Goal: Task Accomplishment & Management: Use online tool/utility

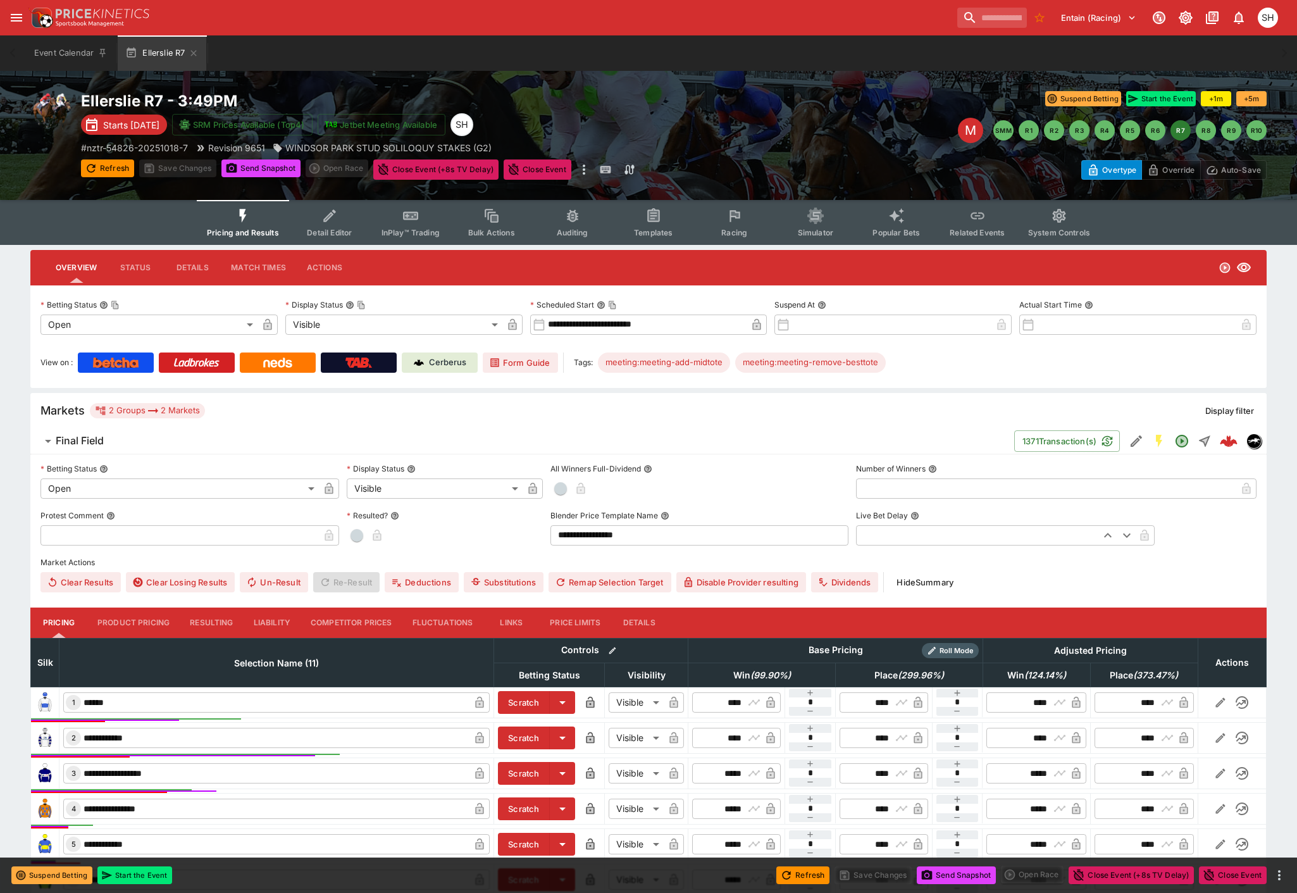
drag, startPoint x: 194, startPoint y: 48, endPoint x: 271, endPoint y: 40, distance: 76.9
click at [194, 48] on icon "button" at bounding box center [194, 53] width 10 height 10
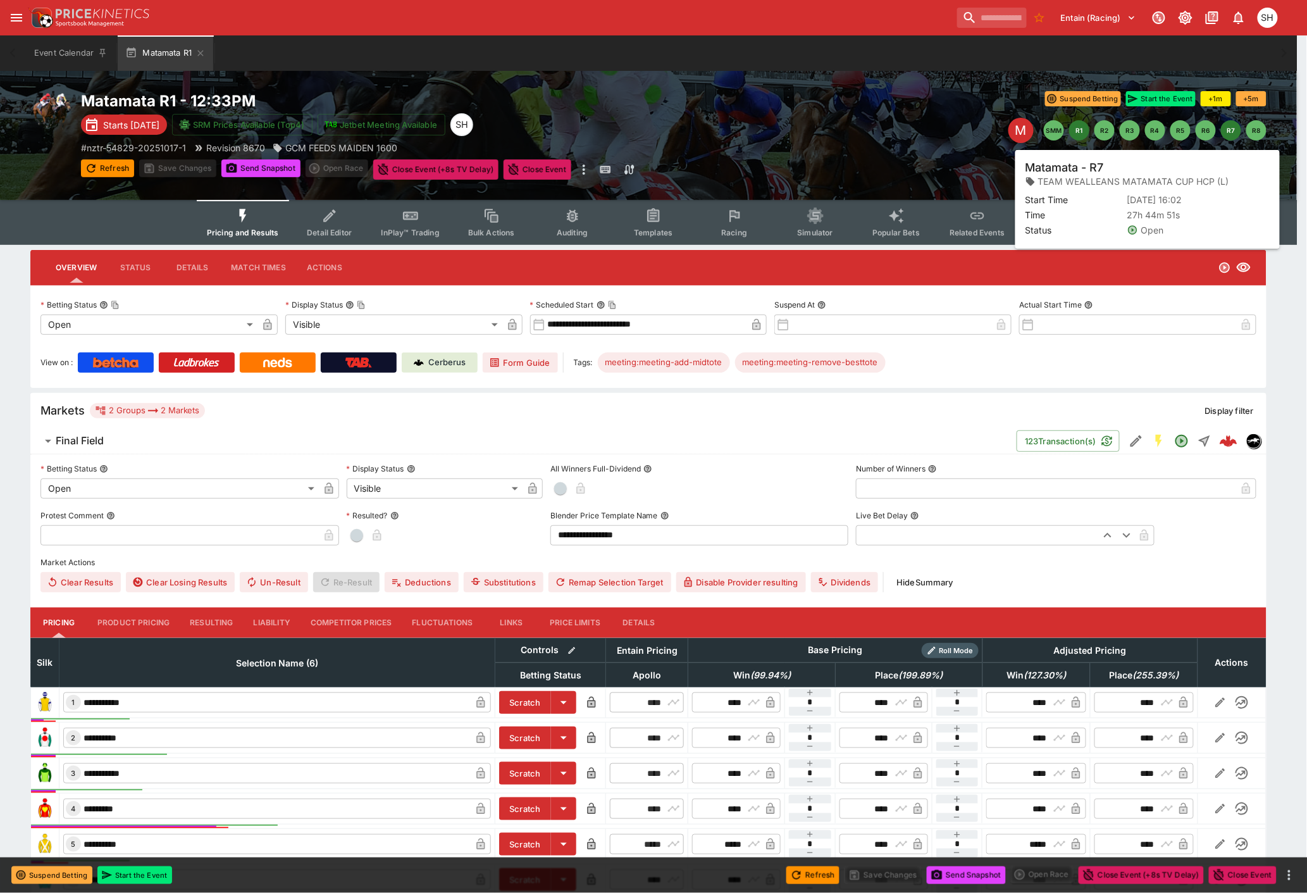
click at [1228, 133] on button "R7" at bounding box center [1231, 130] width 20 height 20
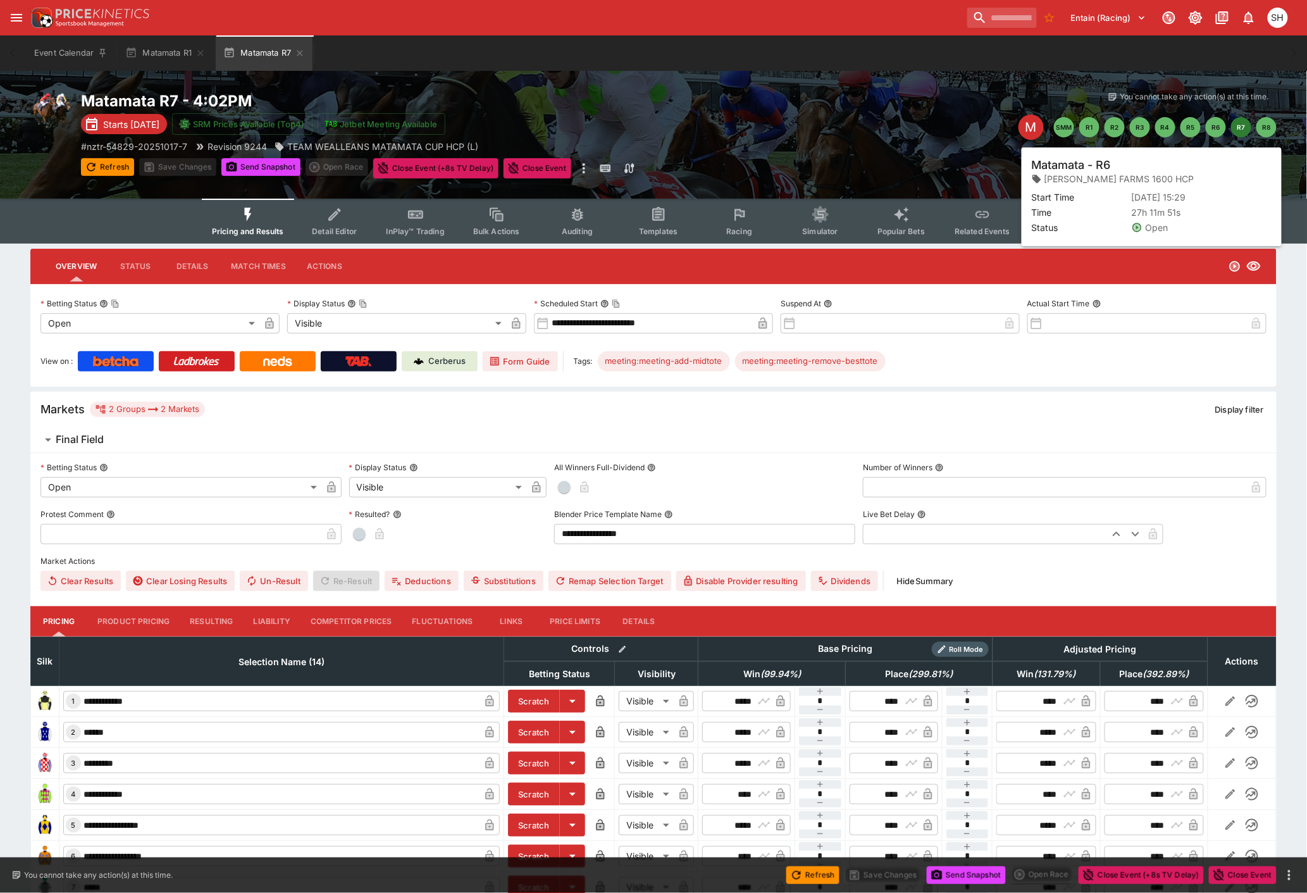
type input "**********"
type input "*******"
type input "**********"
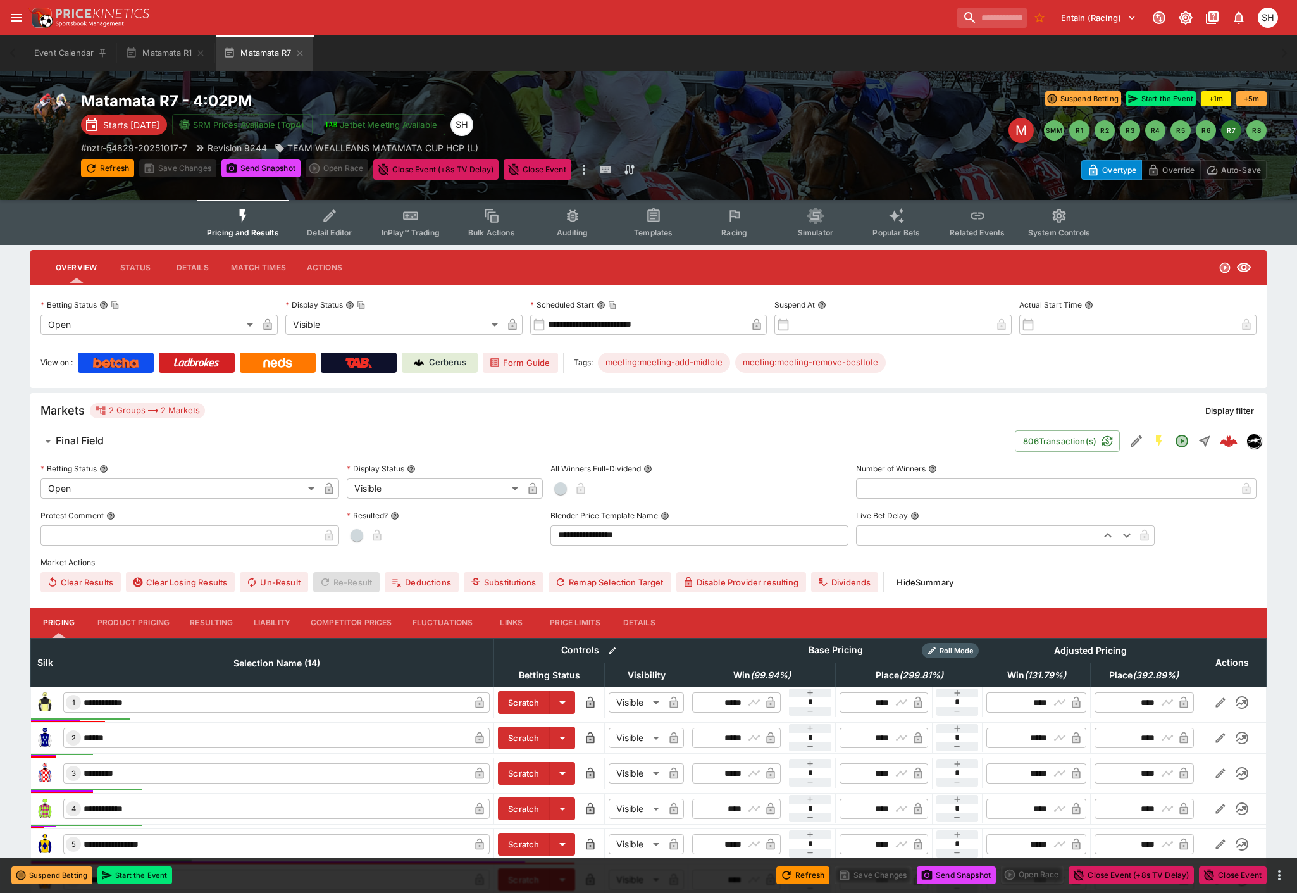
click at [737, 229] on span "Racing" at bounding box center [734, 232] width 26 height 9
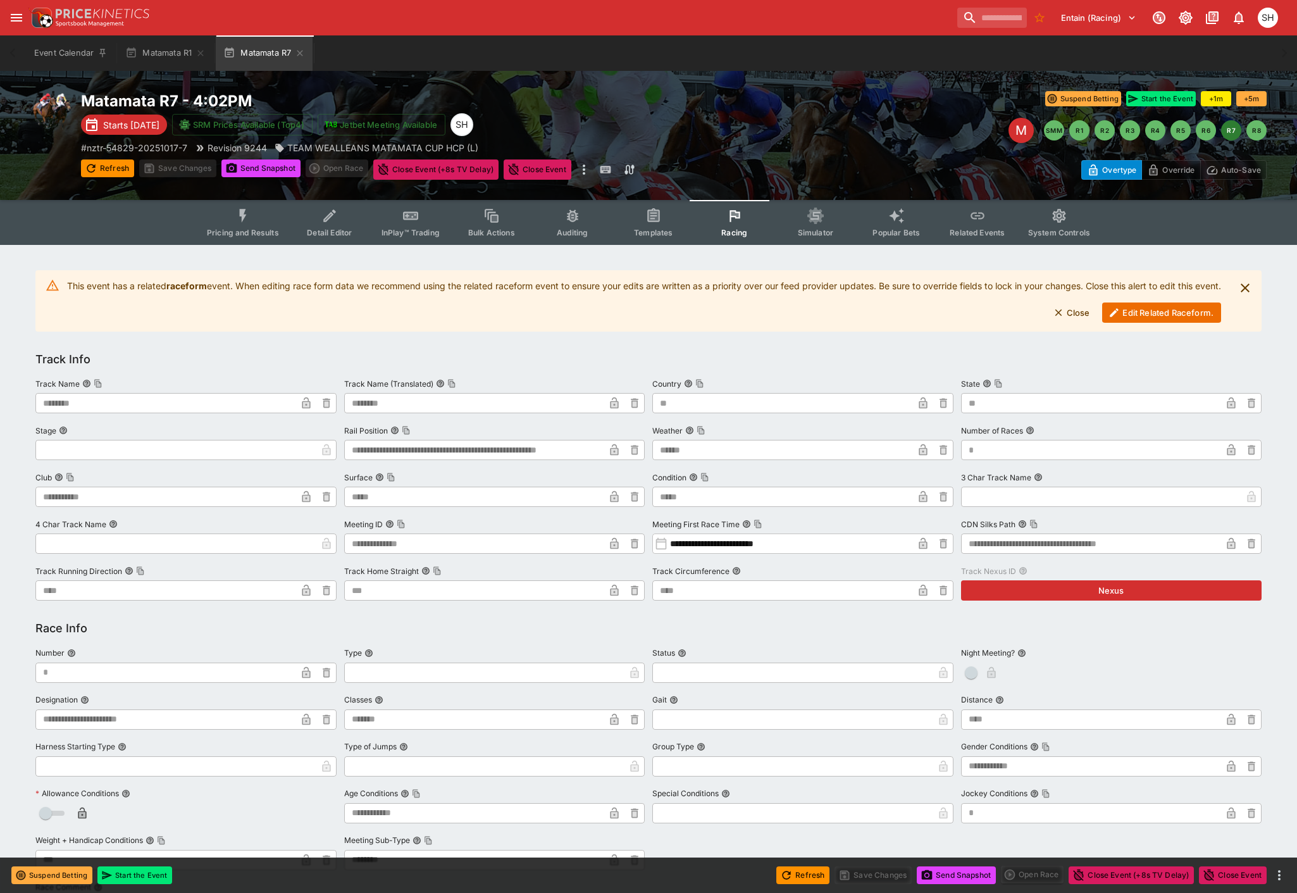
click at [1155, 320] on button "Edit Related Raceform." at bounding box center [1161, 312] width 119 height 20
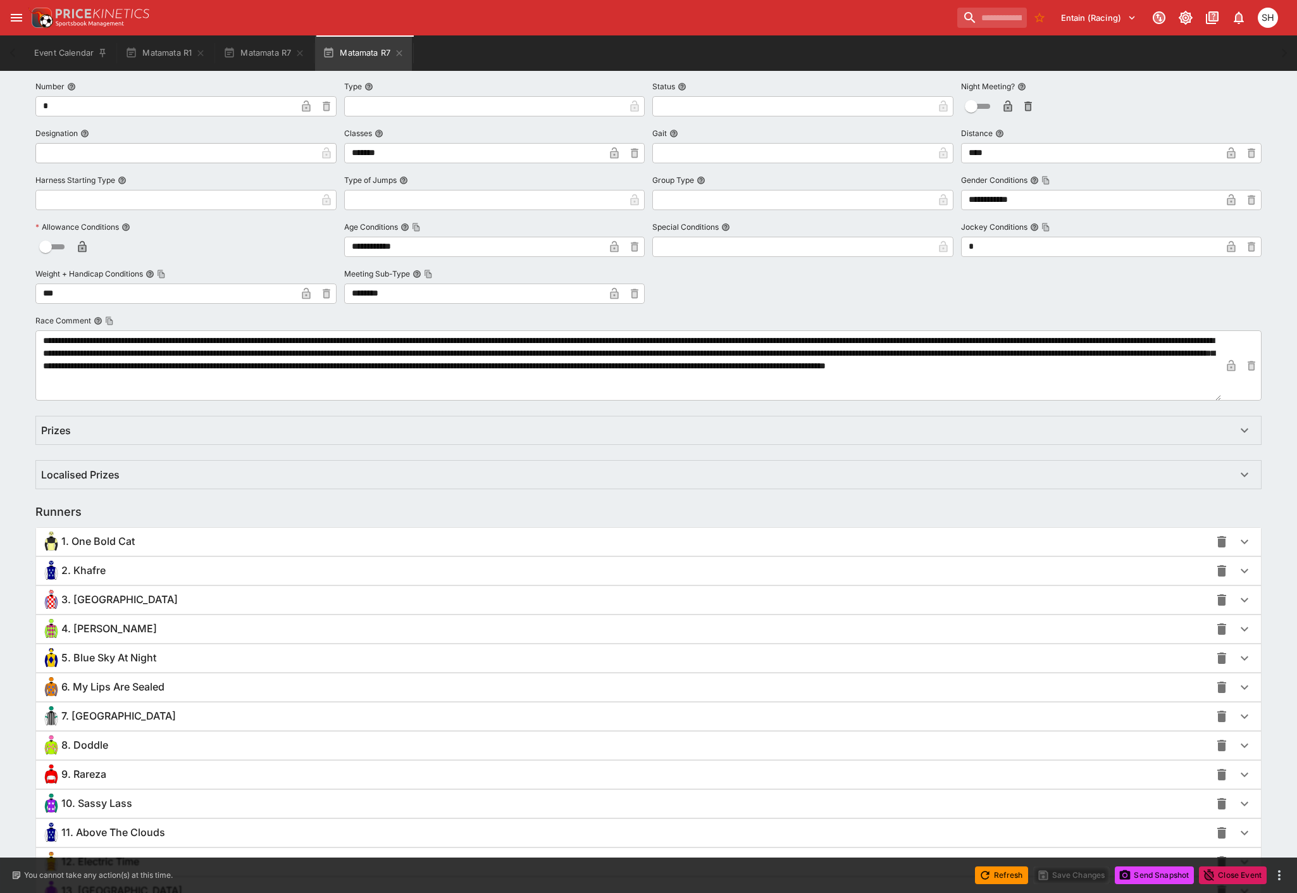
scroll to position [562, 0]
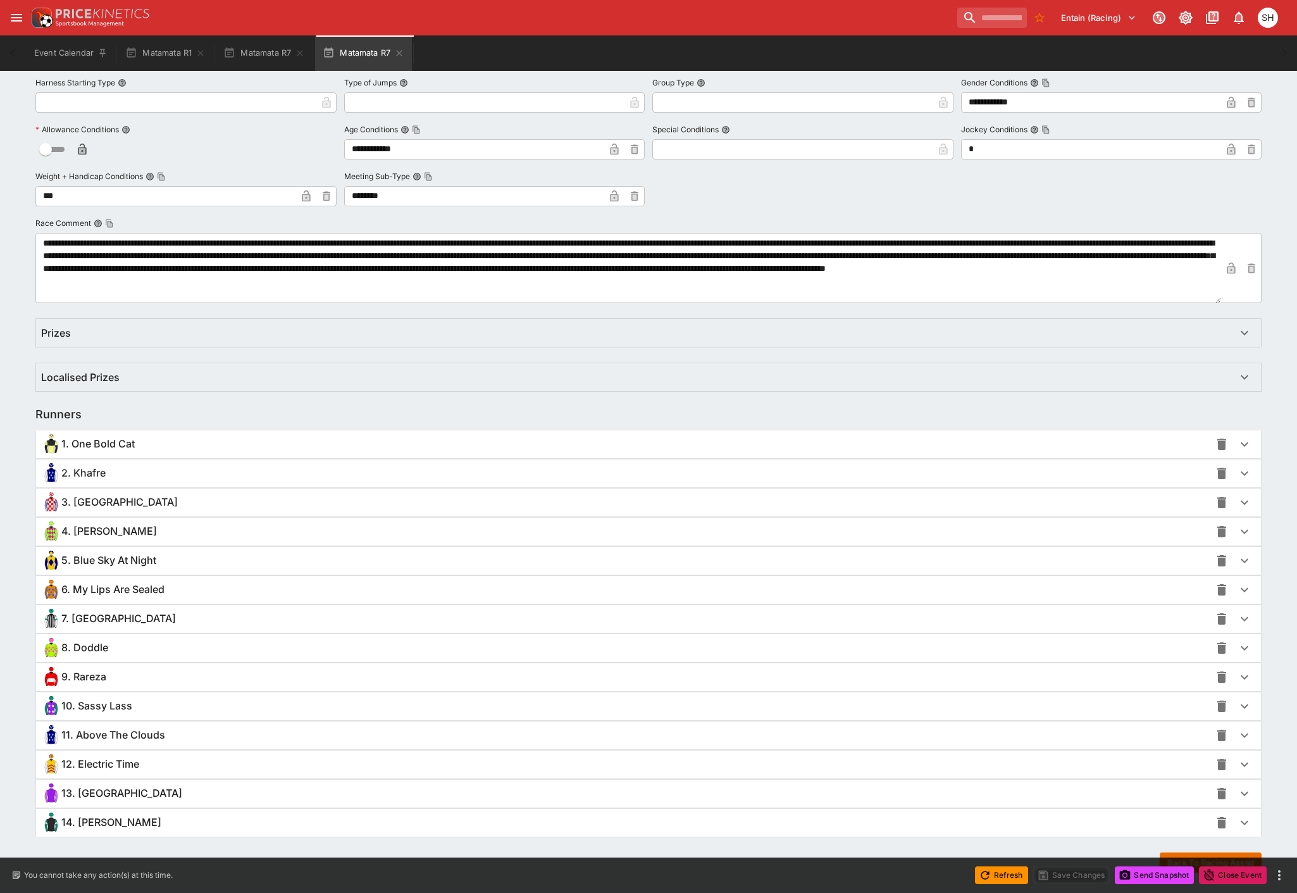
click at [1247, 620] on icon "button" at bounding box center [1244, 618] width 15 height 15
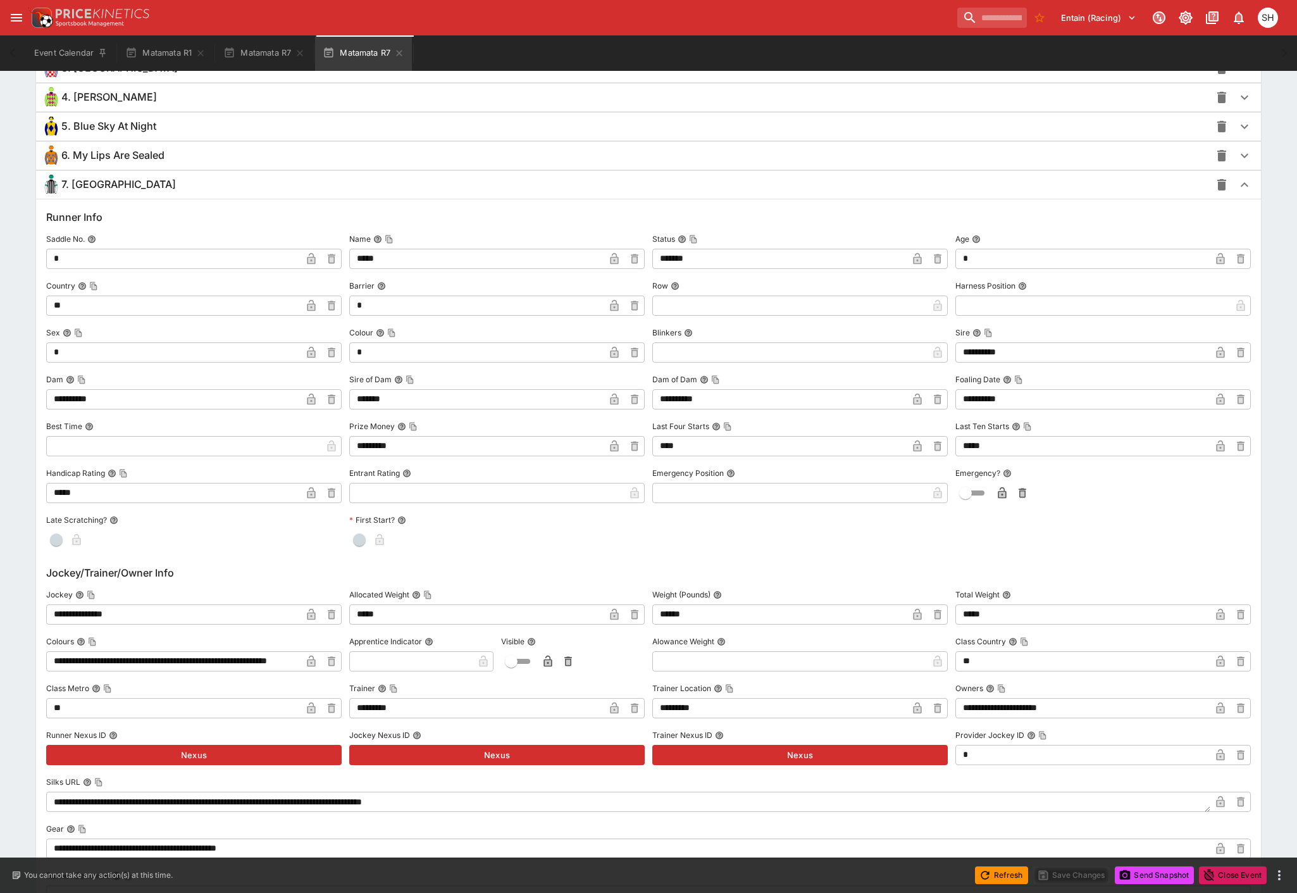
scroll to position [1054, 0]
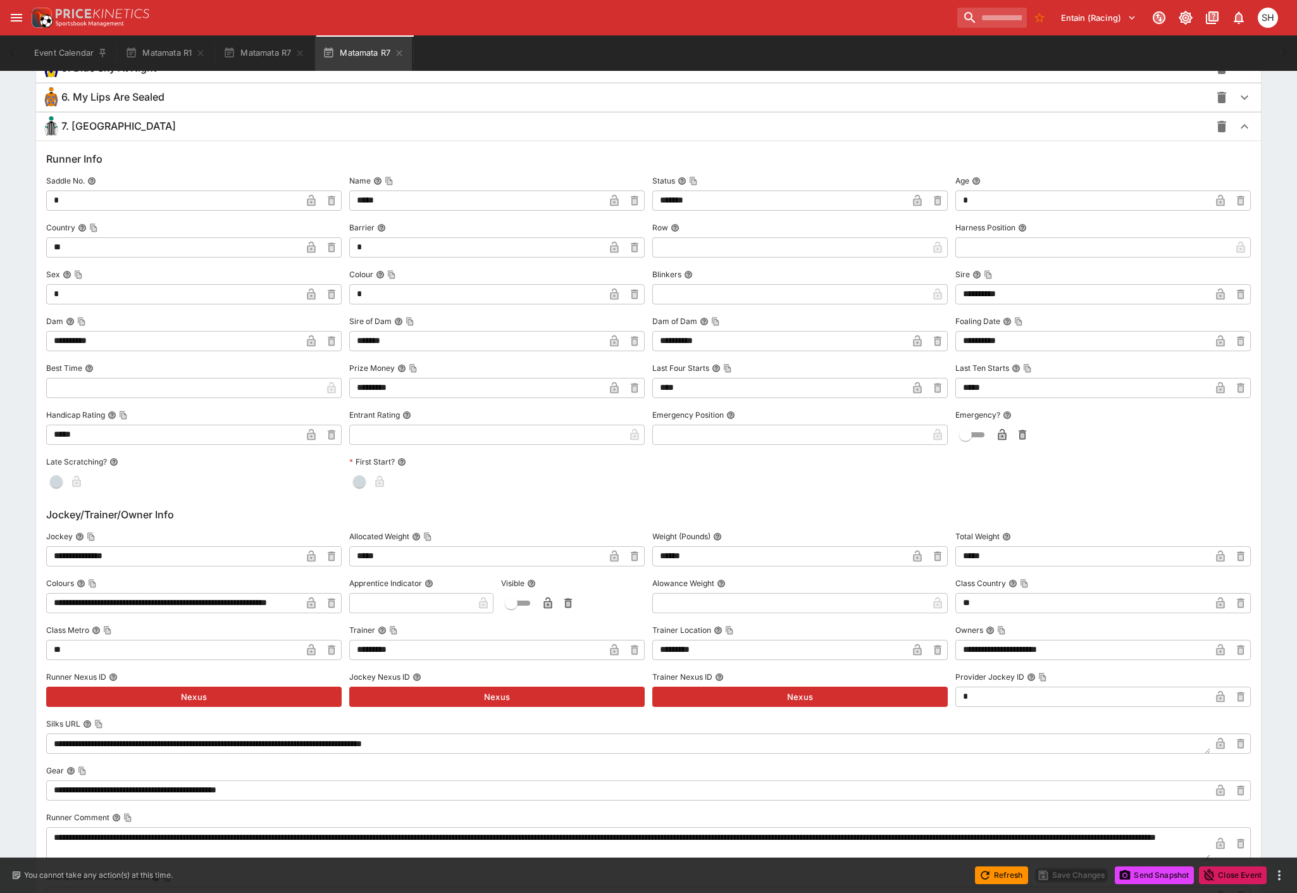
click at [136, 557] on input "**********" at bounding box center [173, 556] width 255 height 20
type input "**********"
click at [309, 555] on icon "button" at bounding box center [311, 557] width 6 height 5
click at [1082, 874] on button "Save Changes" at bounding box center [1071, 875] width 77 height 18
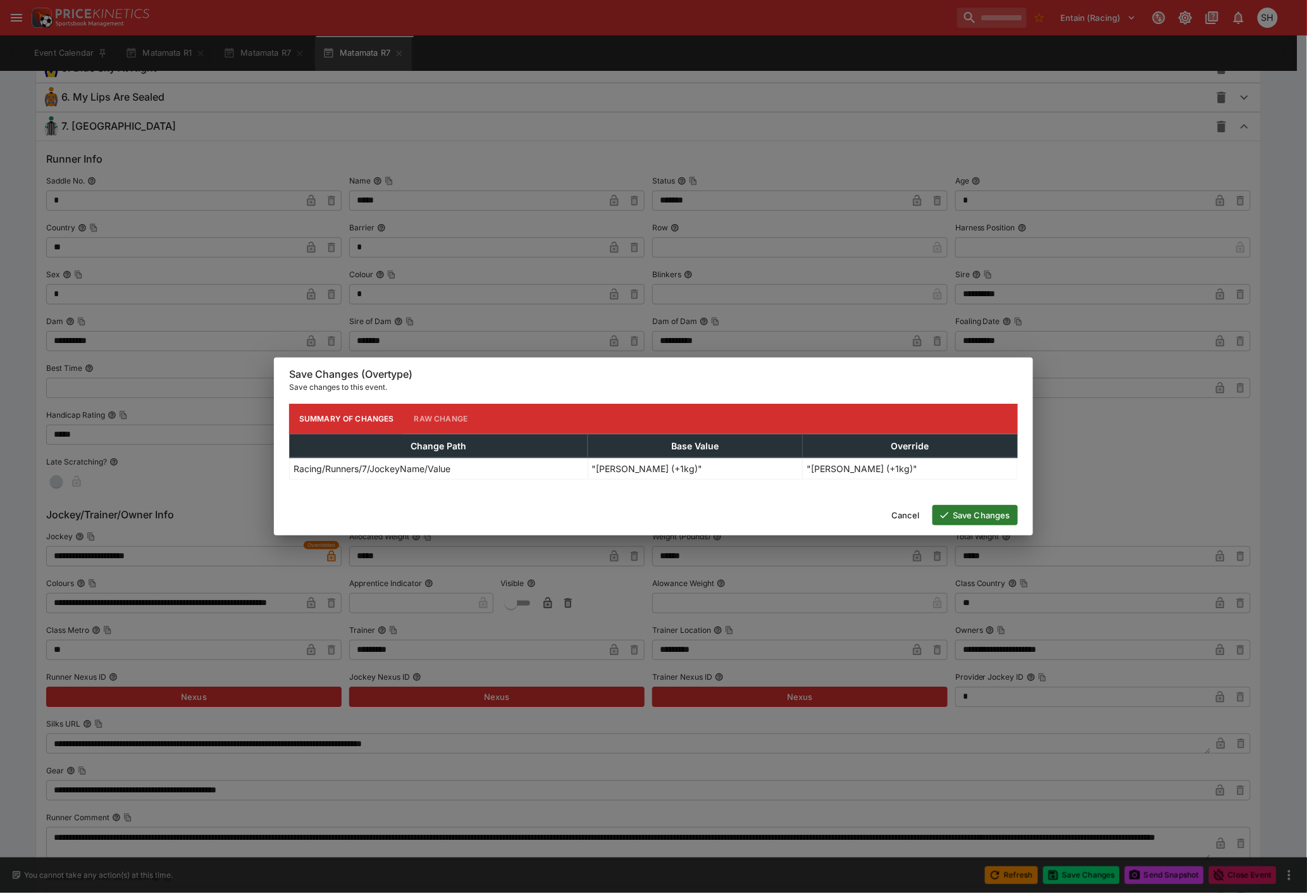
click at [995, 521] on button "Save Changes" at bounding box center [975, 515] width 85 height 20
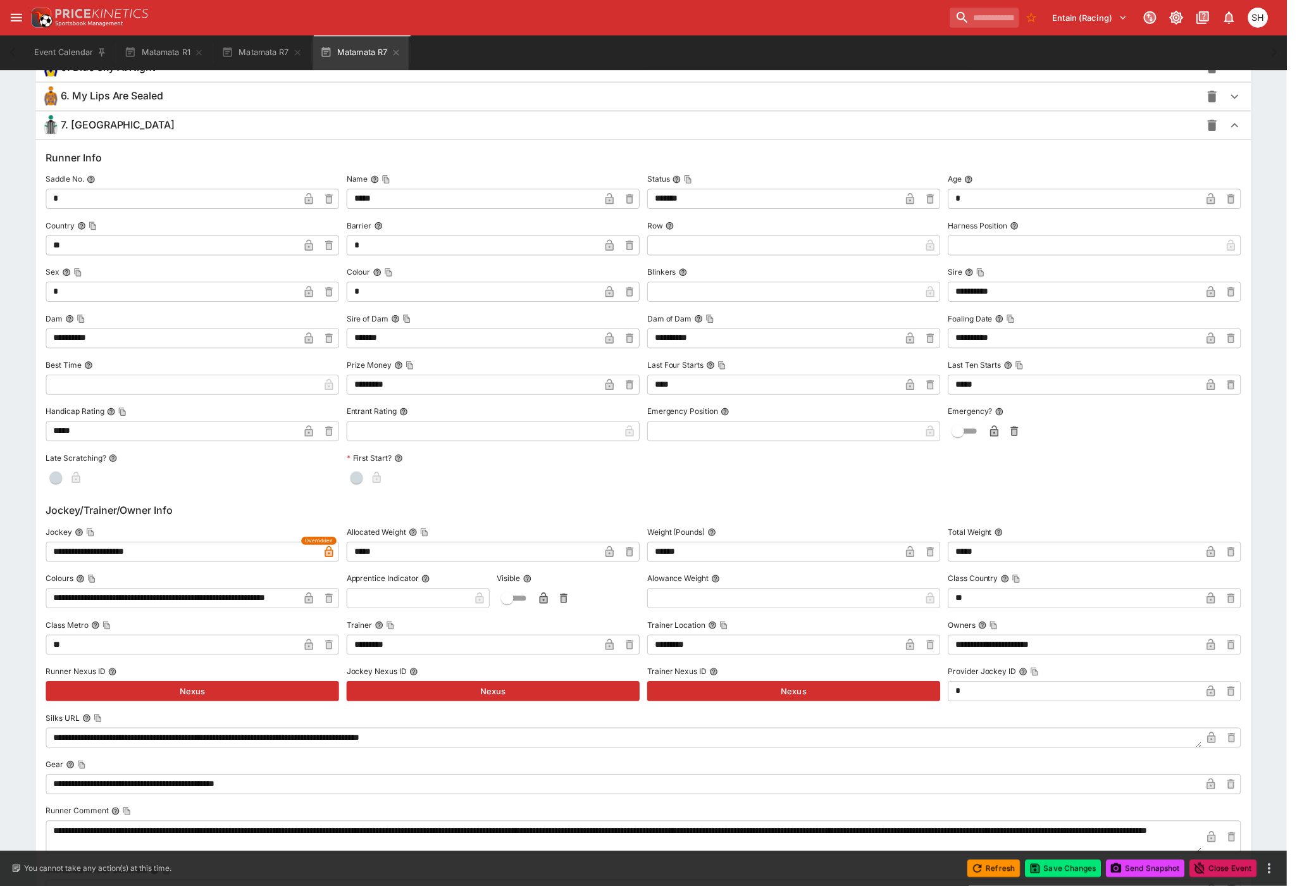
scroll to position [0, 0]
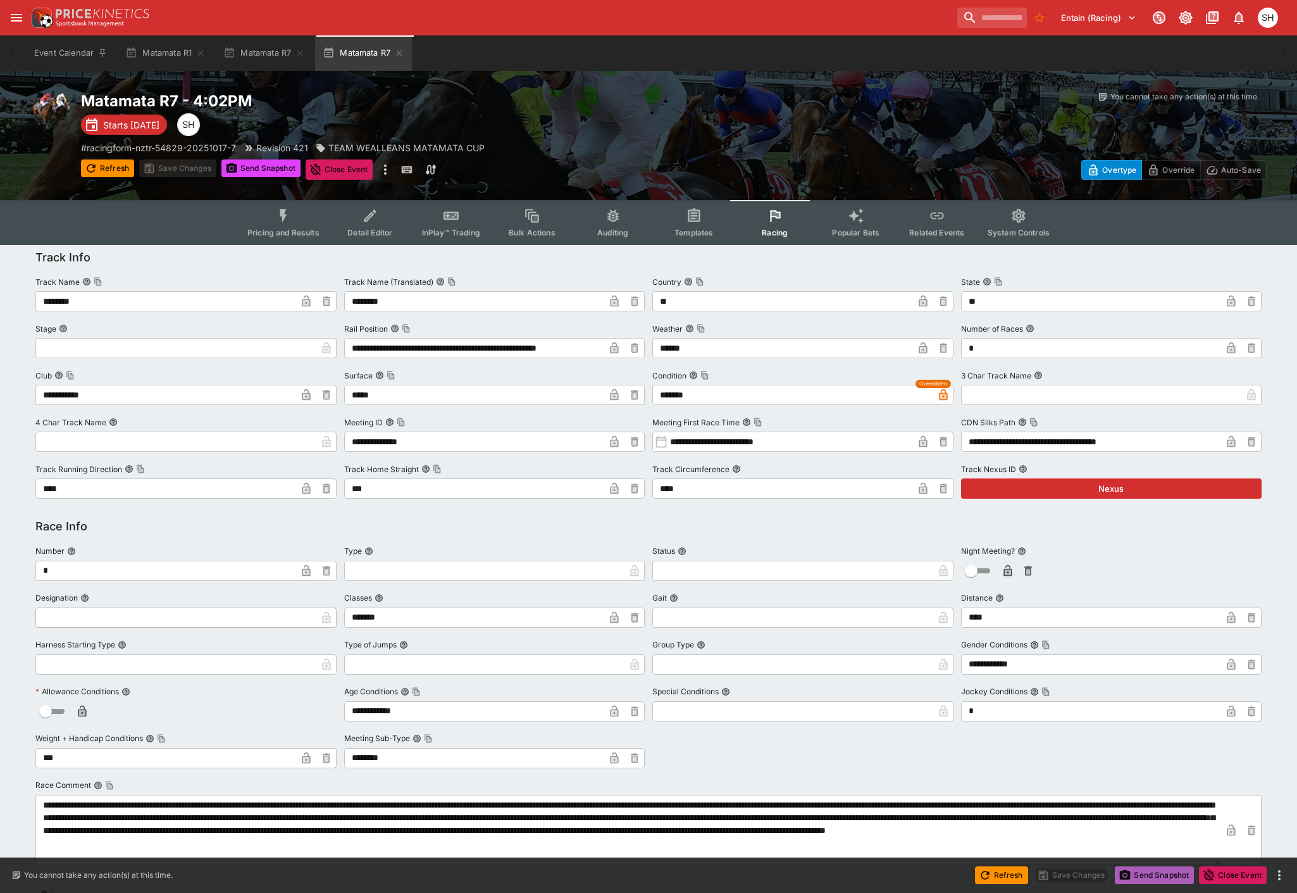
click at [1143, 878] on button "Send Snapshot" at bounding box center [1154, 875] width 79 height 18
click at [399, 54] on icon "button" at bounding box center [399, 53] width 10 height 10
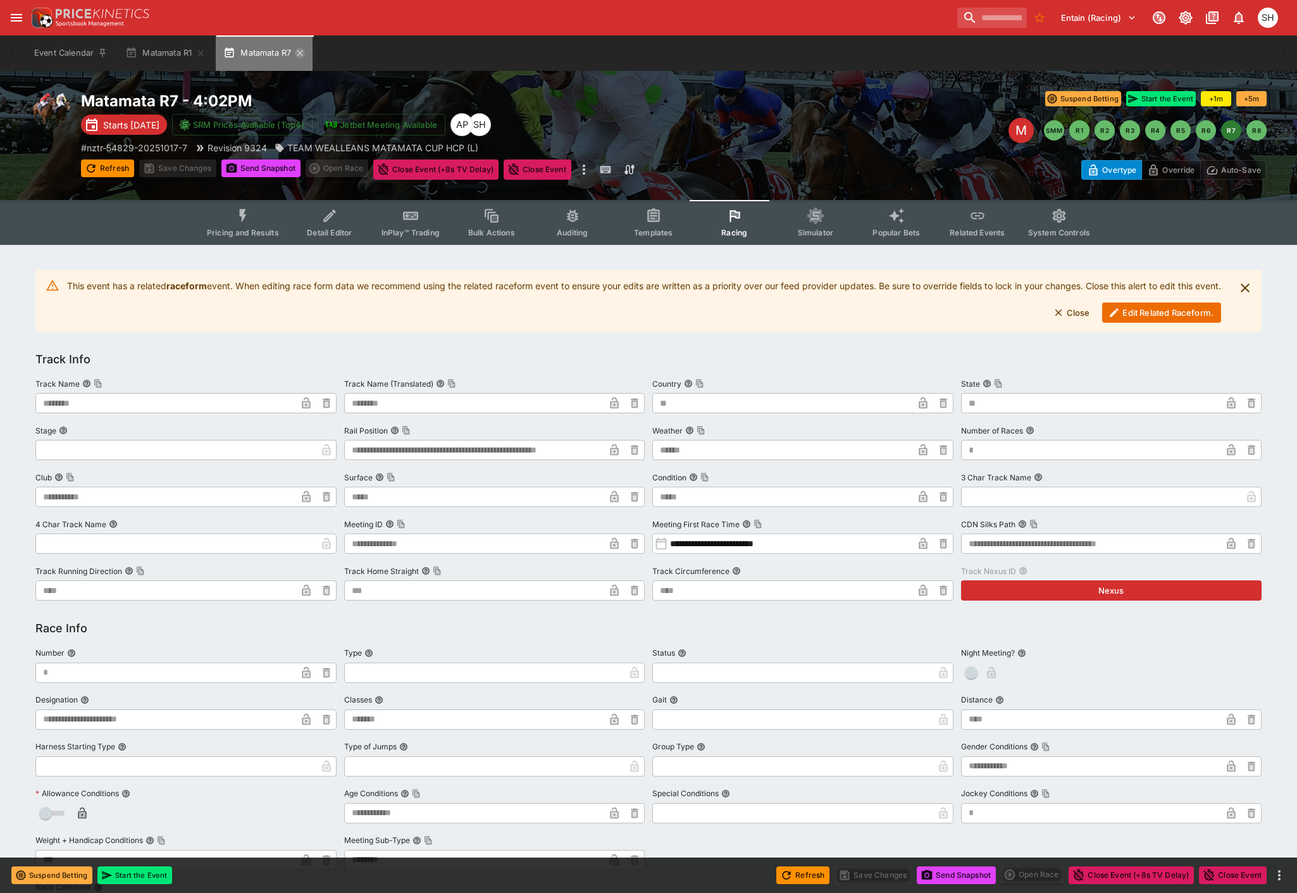
click at [302, 53] on icon "button" at bounding box center [300, 53] width 10 height 10
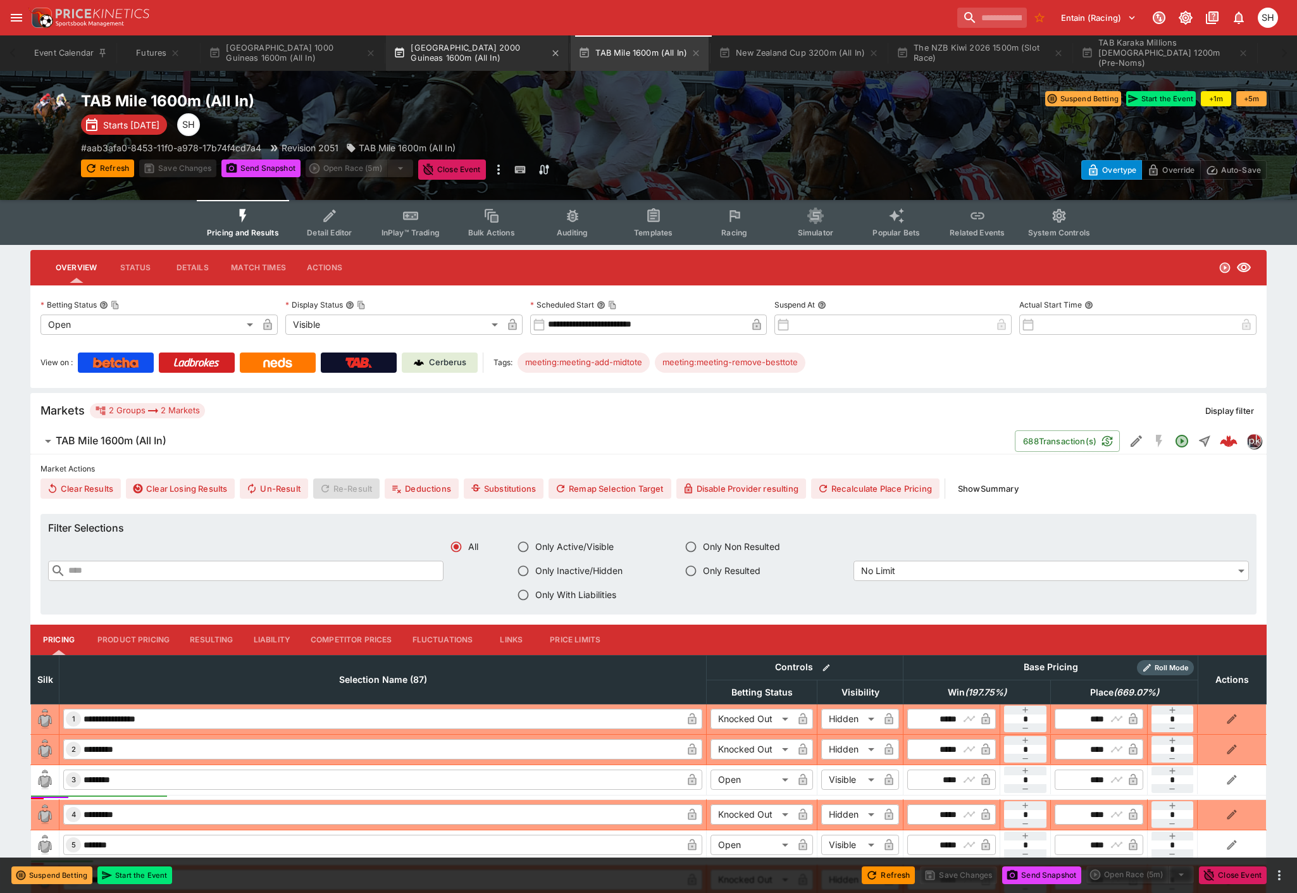
click at [459, 49] on button "New Zealand 2000 Guineas 1600m (All In)" at bounding box center [477, 52] width 182 height 35
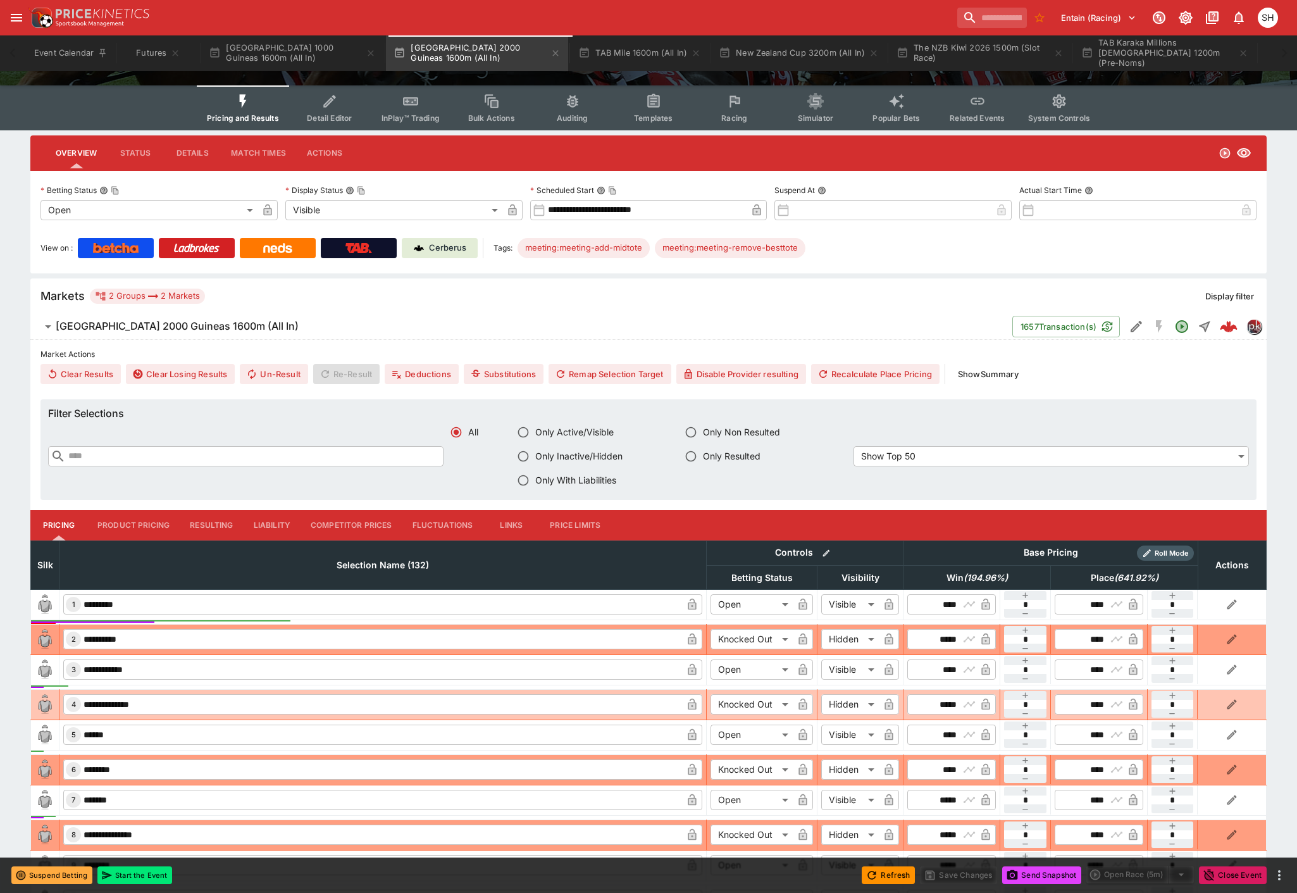
scroll to position [281, 0]
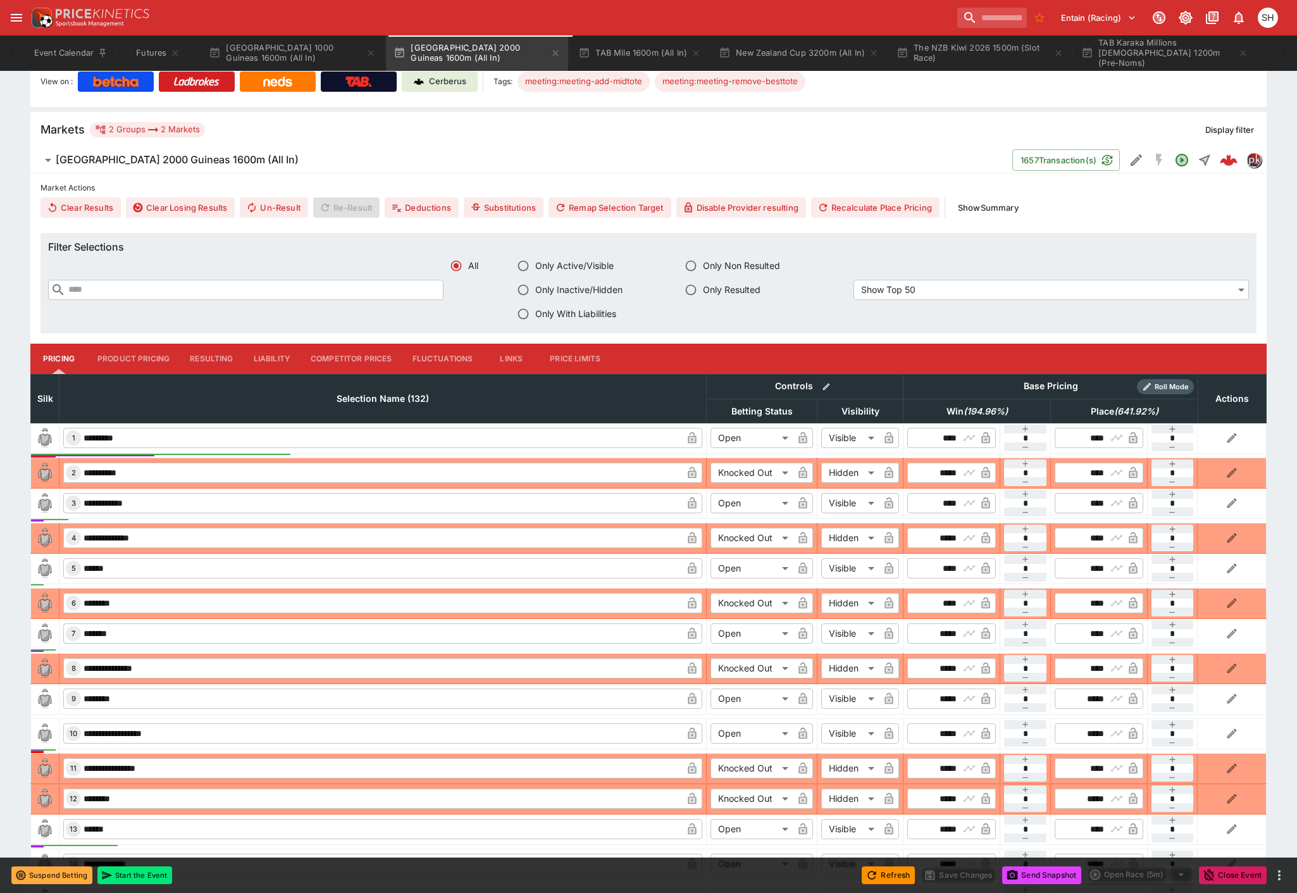
click at [390, 408] on th "Selection Name (132)" at bounding box center [382, 398] width 647 height 49
click at [385, 395] on span "Selection Name (132)" at bounding box center [383, 398] width 120 height 15
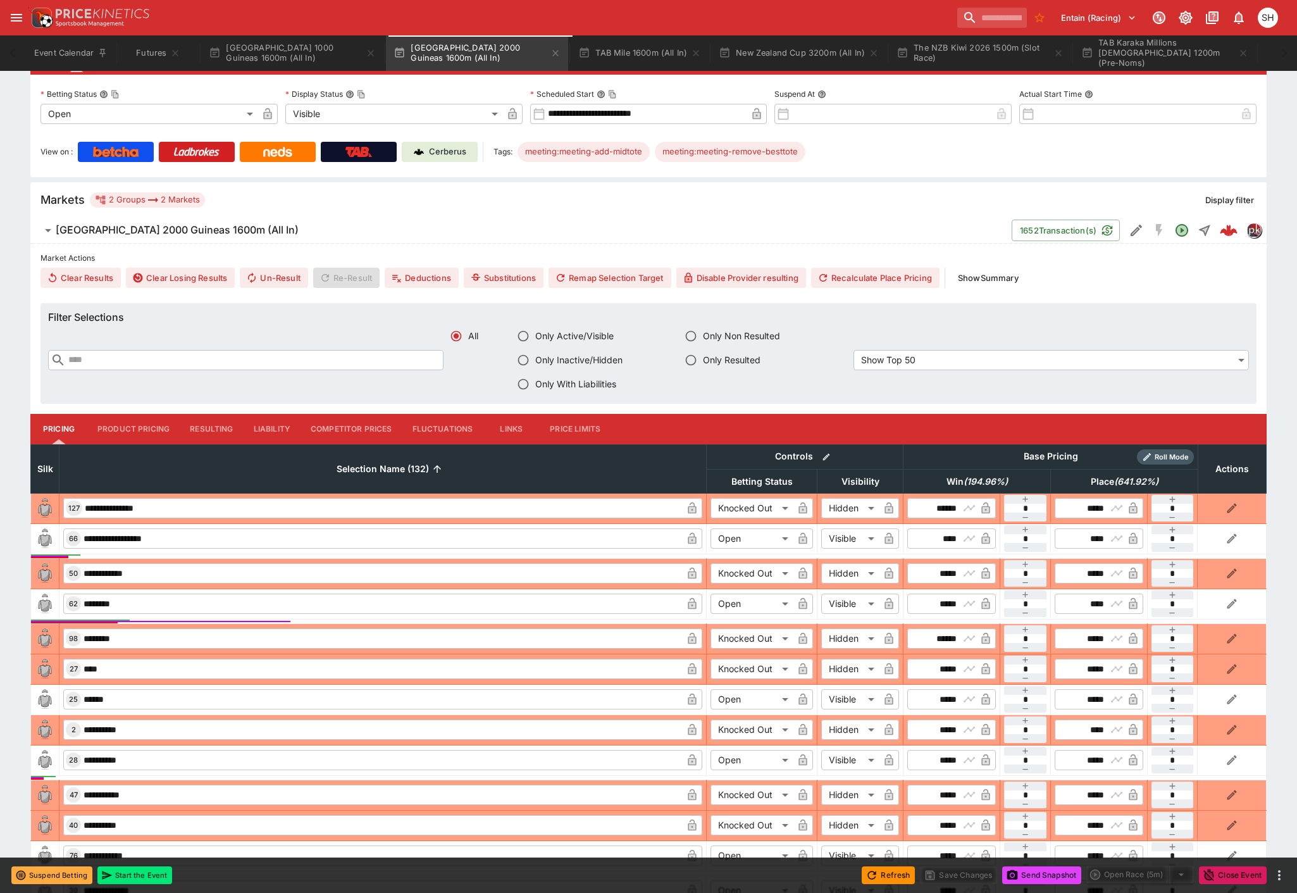
scroll to position [0, 0]
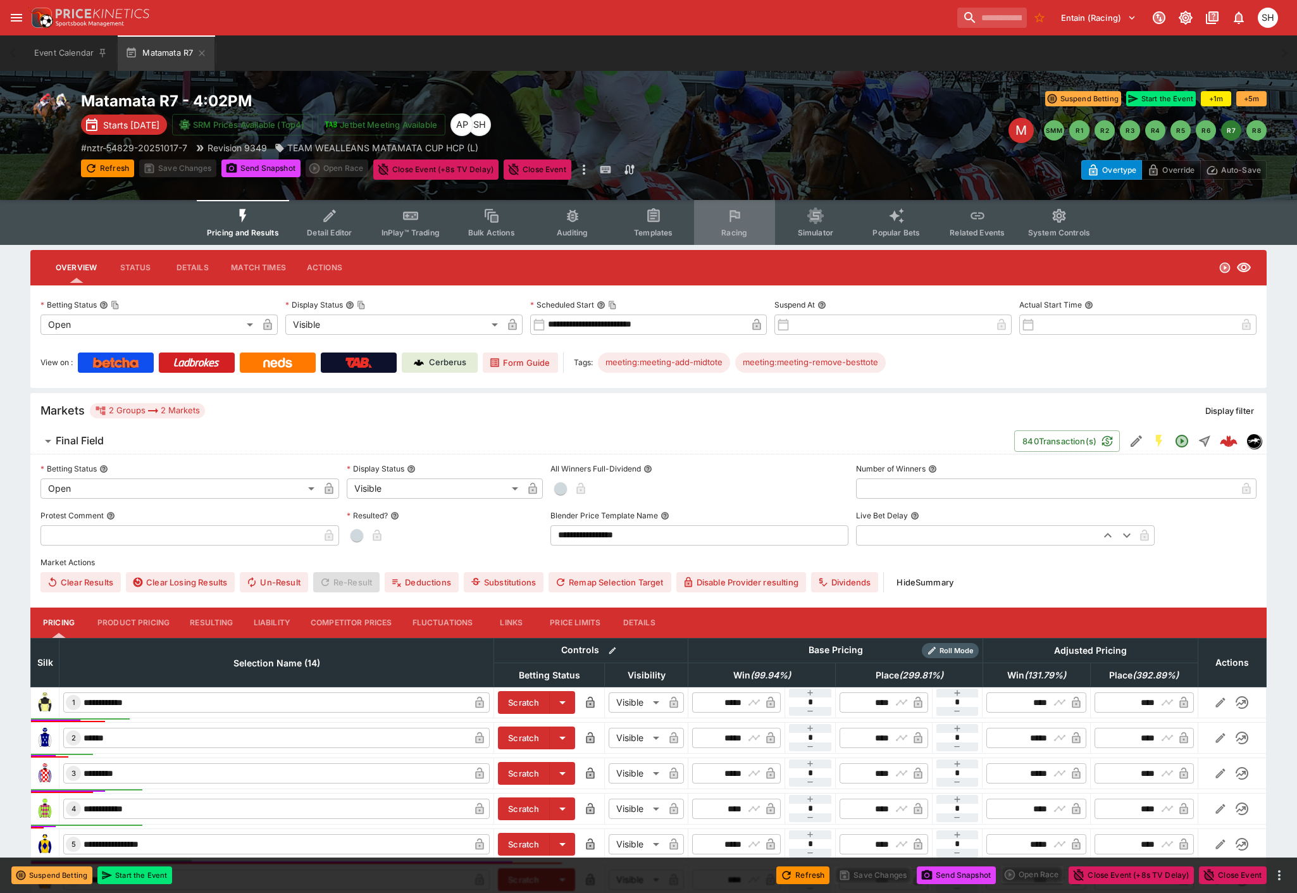
click at [738, 219] on icon "Event type filters" at bounding box center [734, 216] width 16 height 16
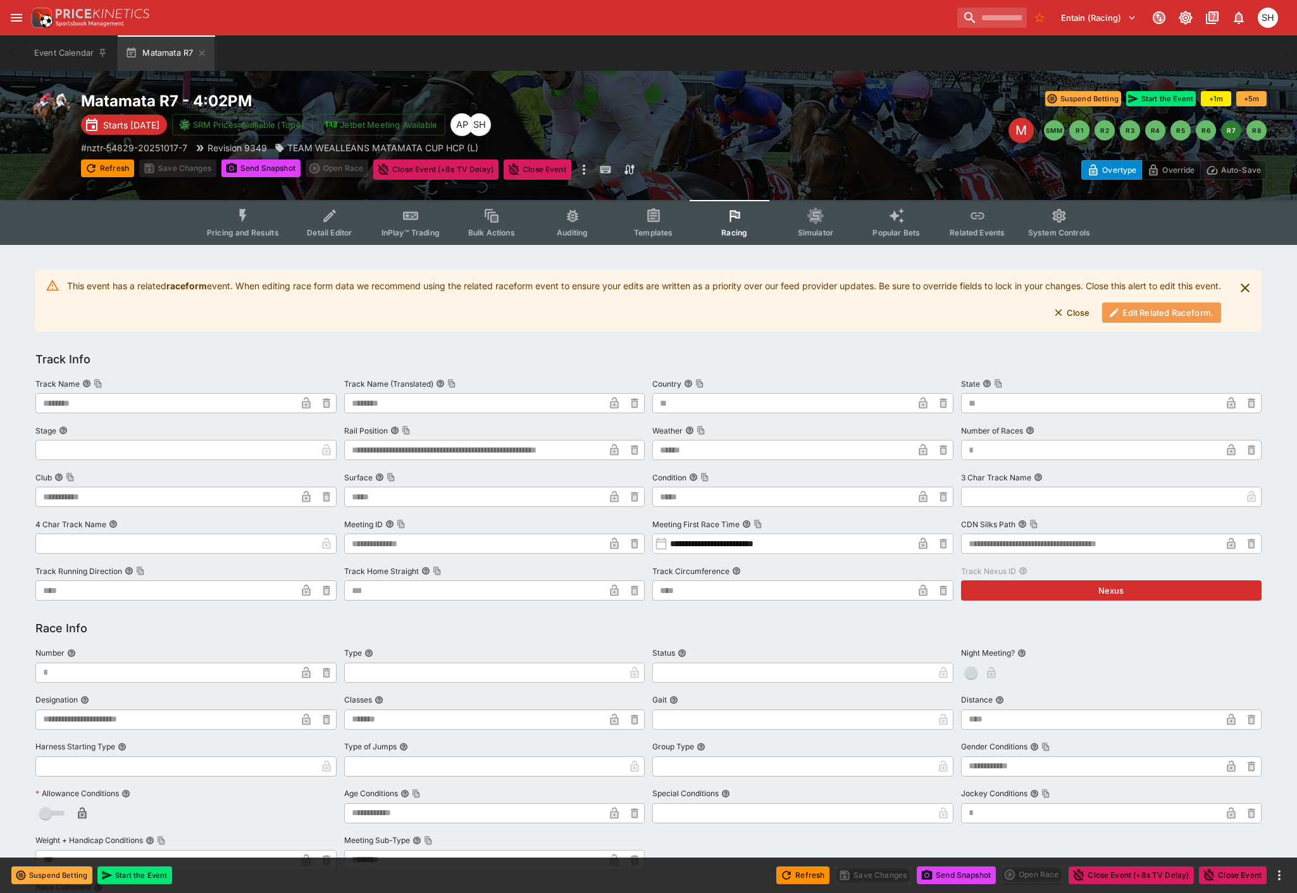
click at [1172, 323] on button "Edit Related Raceform." at bounding box center [1161, 312] width 119 height 20
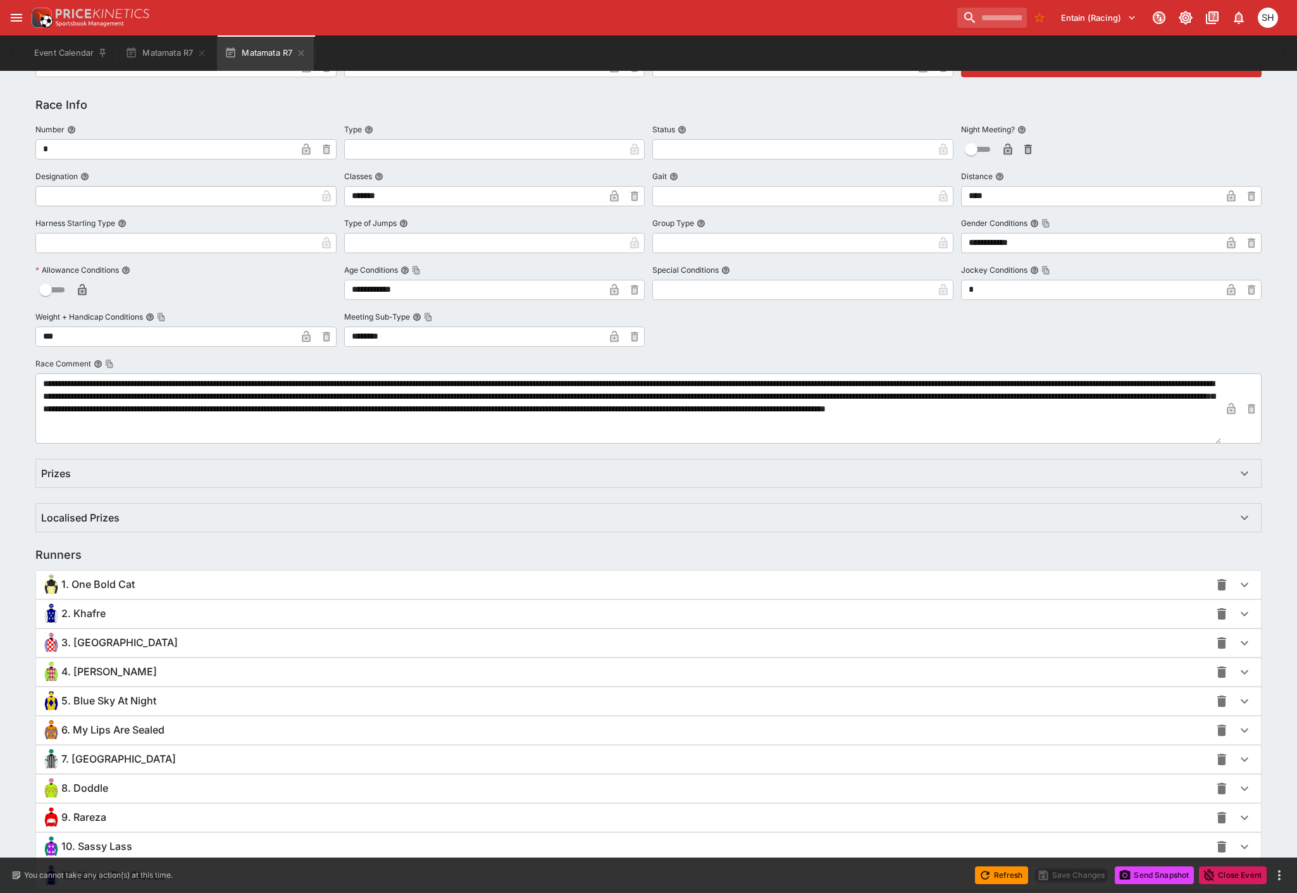
scroll to position [590, 0]
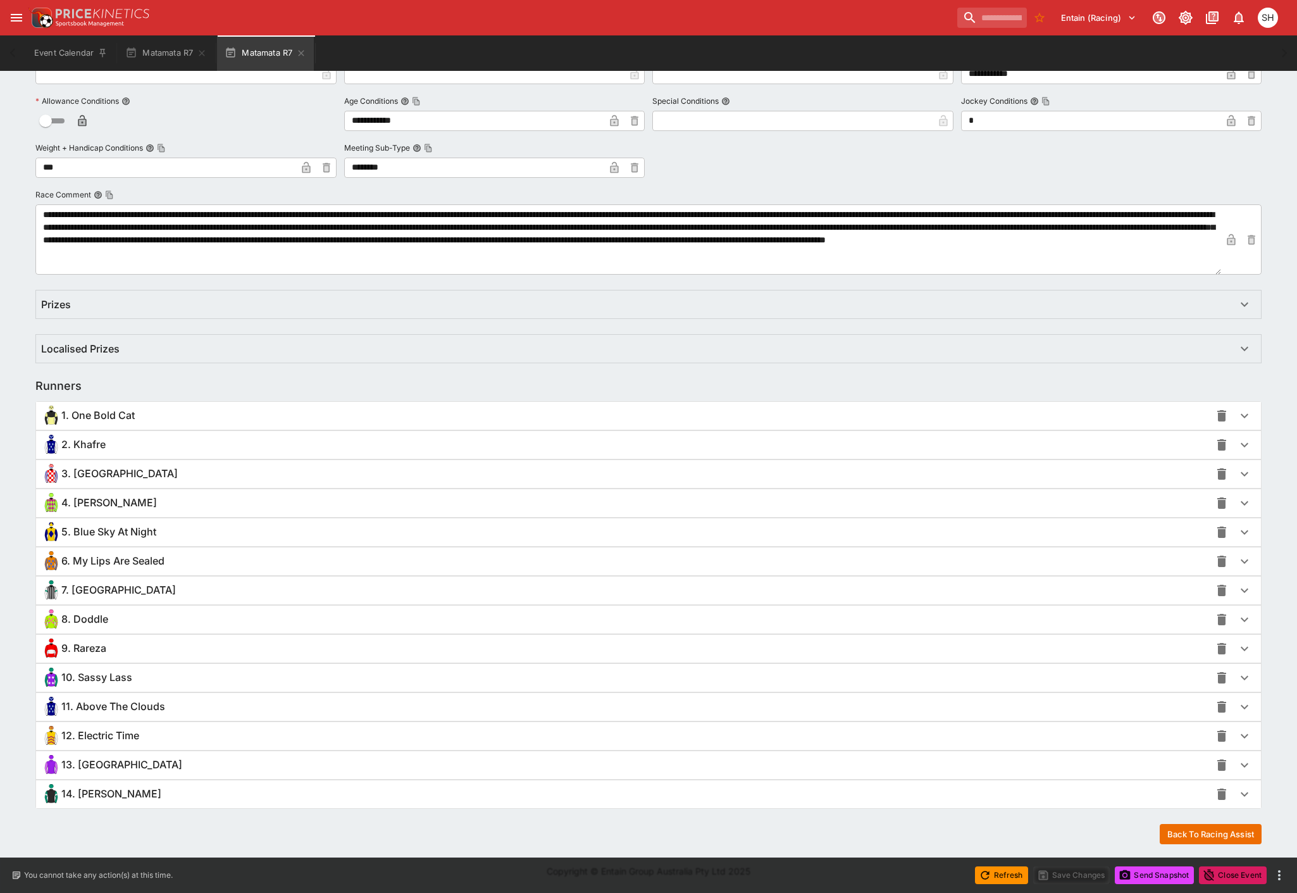
click at [1250, 585] on icon "button" at bounding box center [1244, 590] width 15 height 15
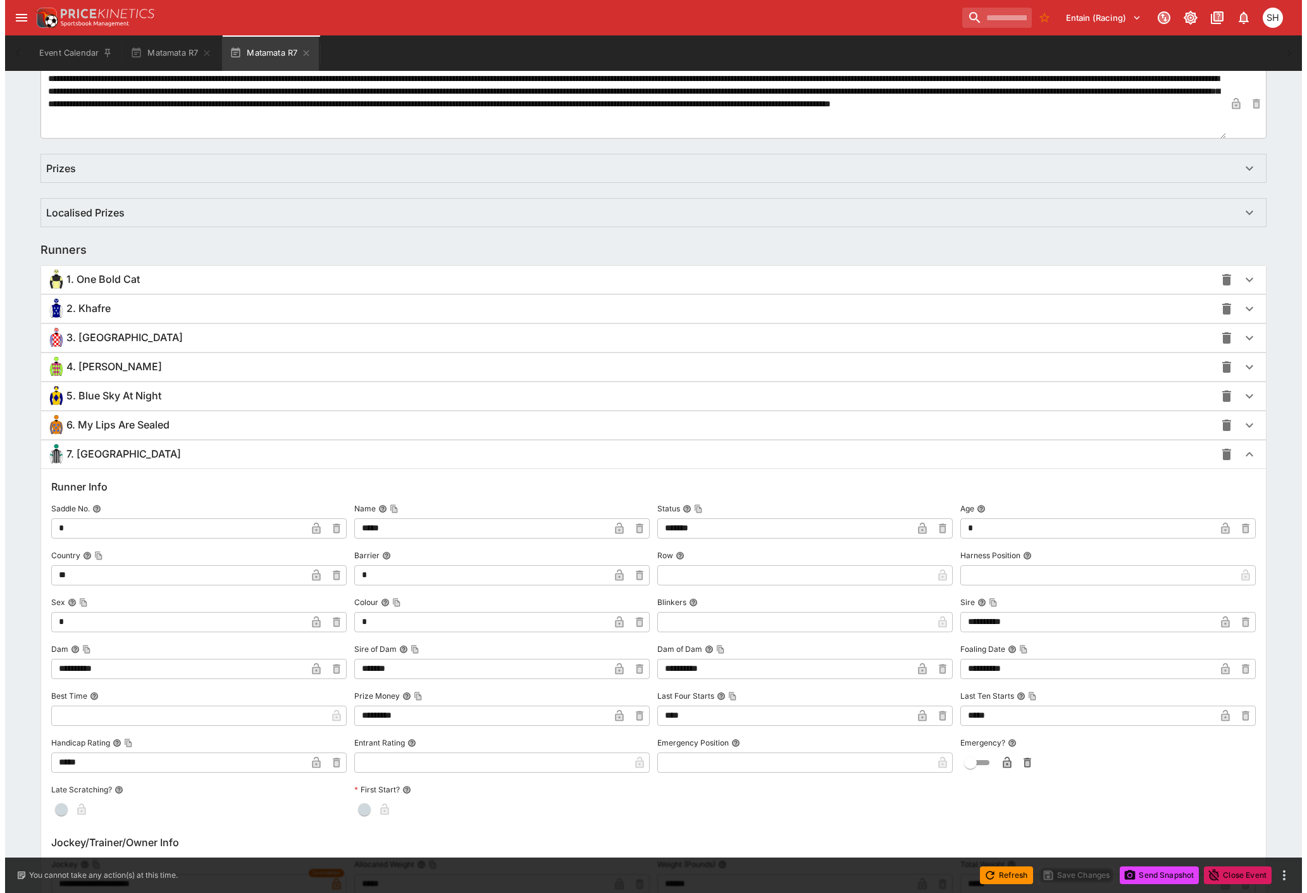
scroll to position [942, 0]
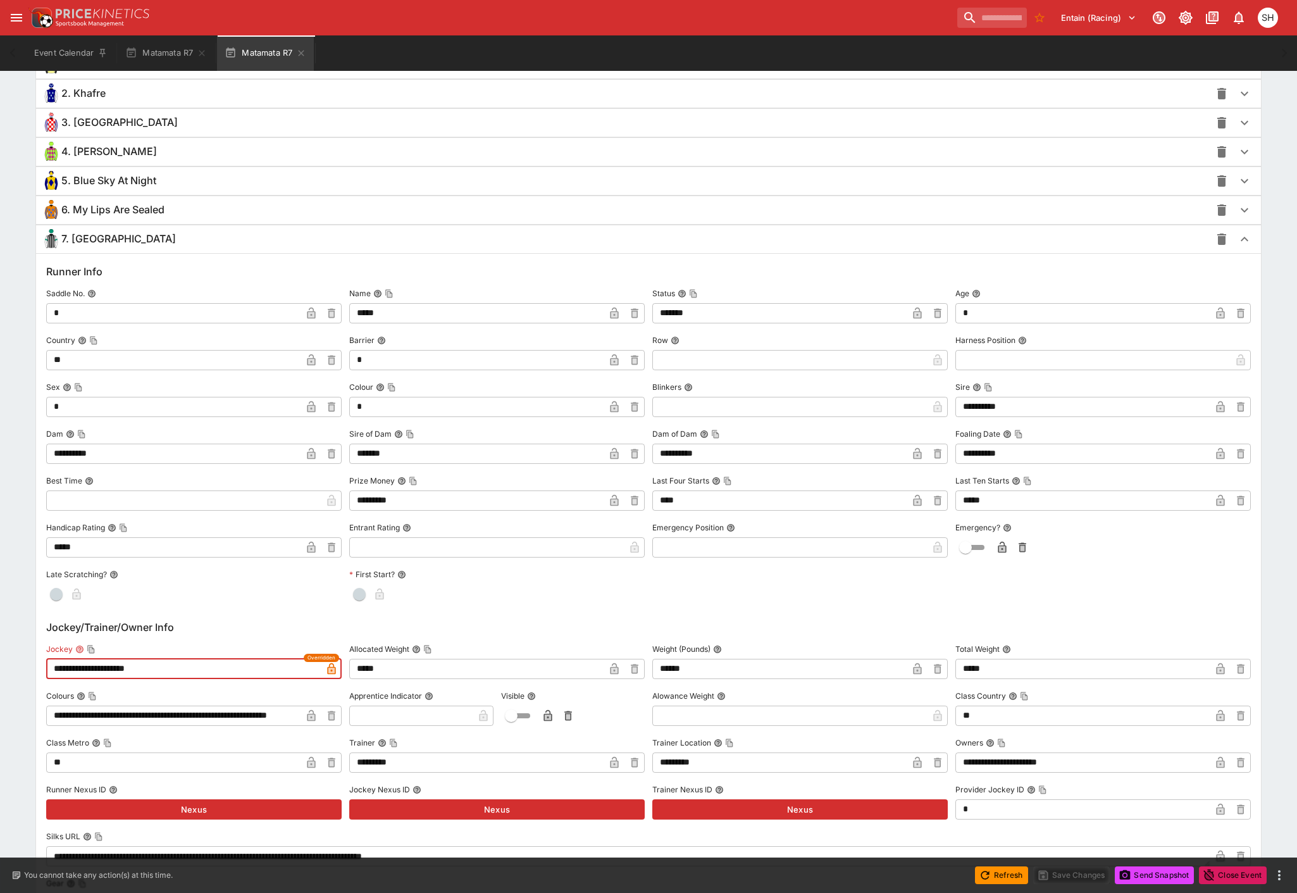
click at [142, 666] on input "**********" at bounding box center [183, 669] width 275 height 20
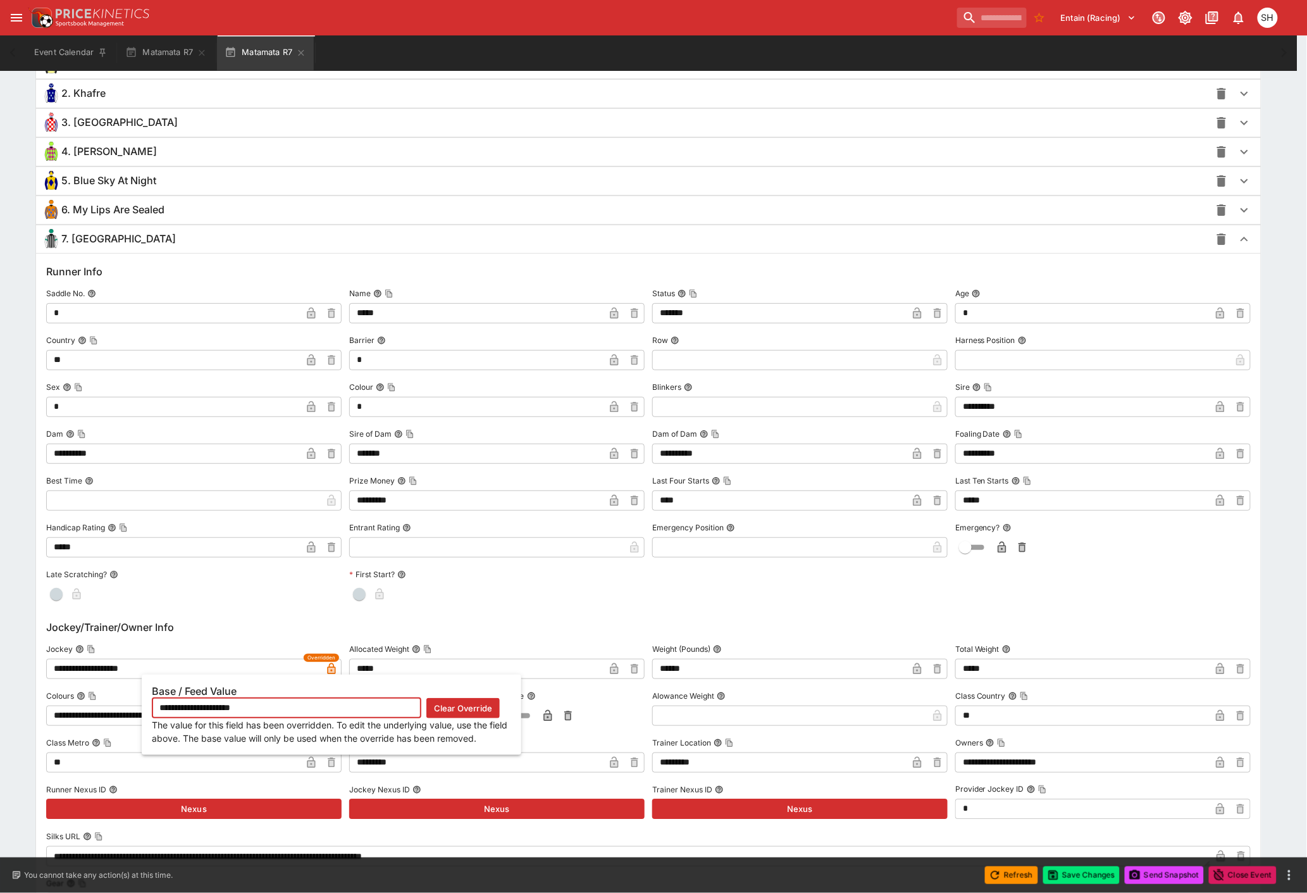
click at [453, 709] on button "Clear Override" at bounding box center [462, 708] width 73 height 20
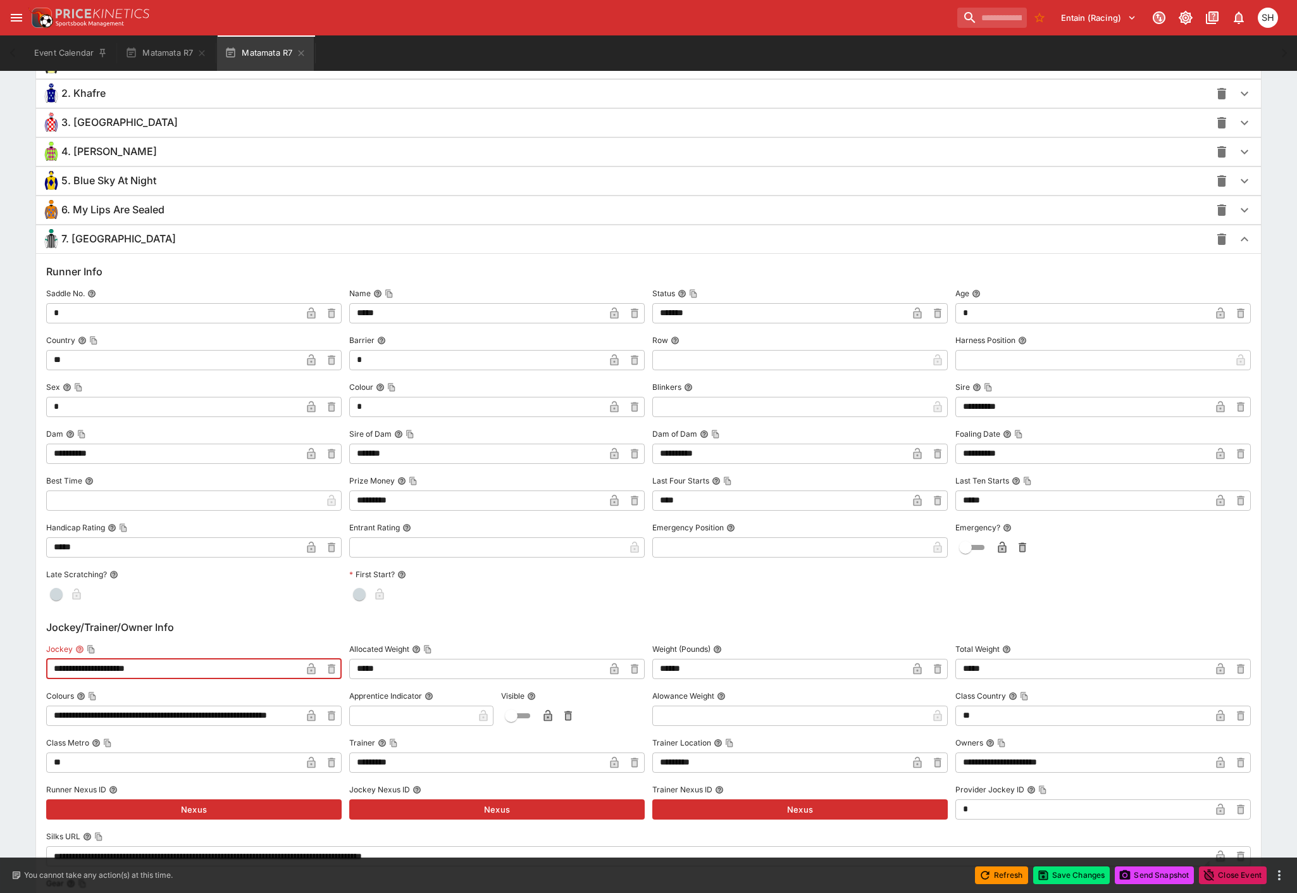
click at [144, 668] on input "**********" at bounding box center [173, 669] width 255 height 20
type input "**********"
click at [308, 668] on icon "button" at bounding box center [311, 670] width 6 height 5
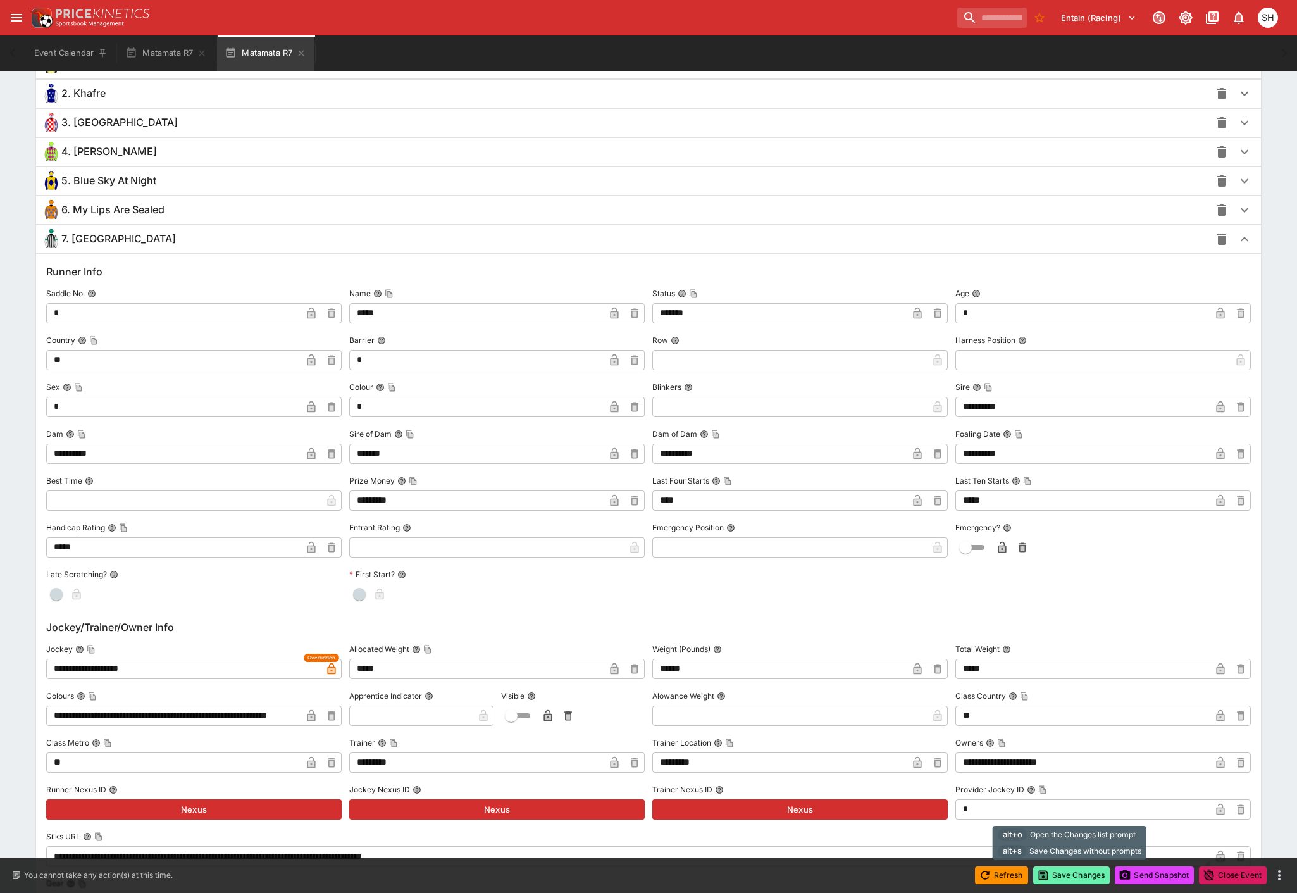
click at [1071, 874] on button "Save Changes" at bounding box center [1071, 875] width 77 height 18
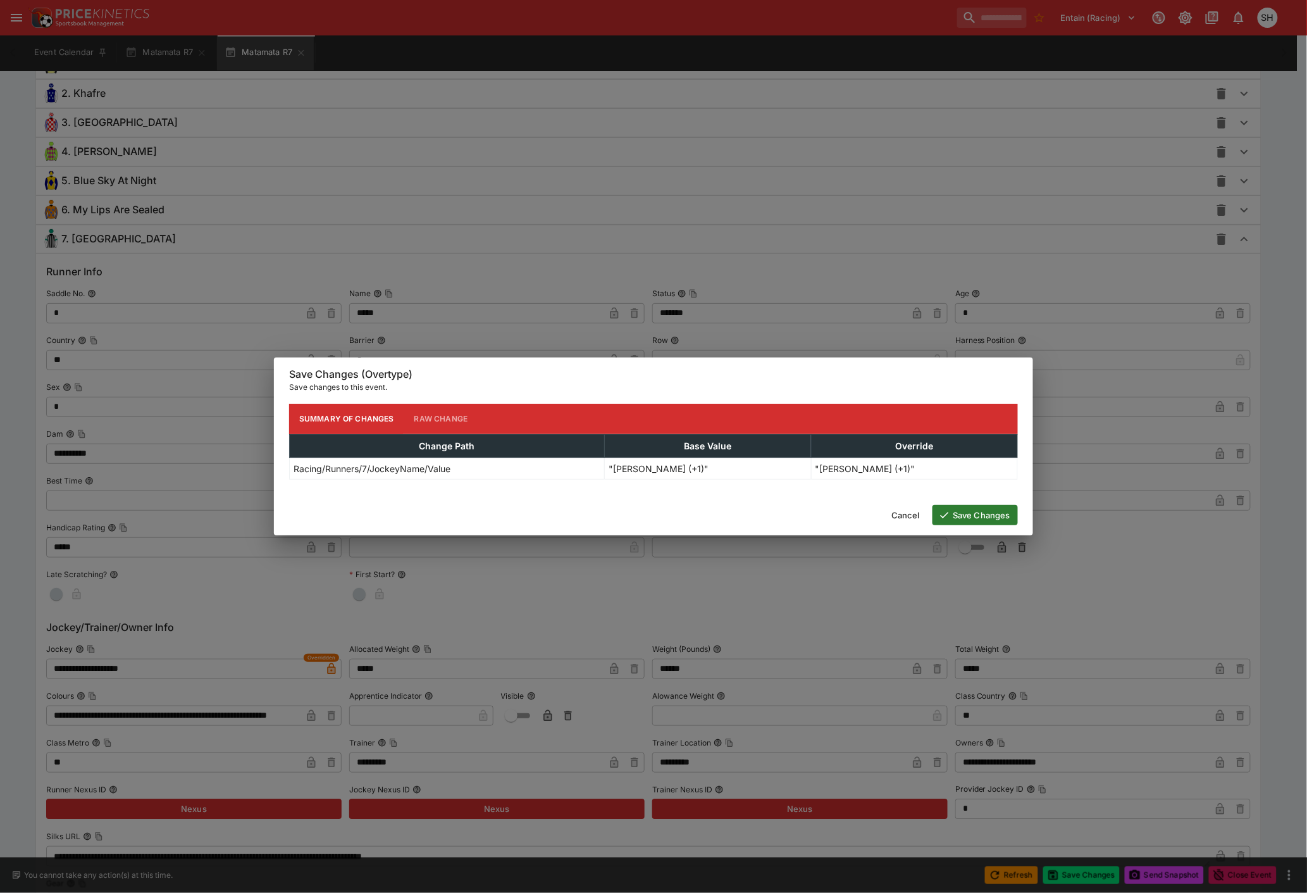
click at [945, 509] on icon "button" at bounding box center [944, 514] width 11 height 11
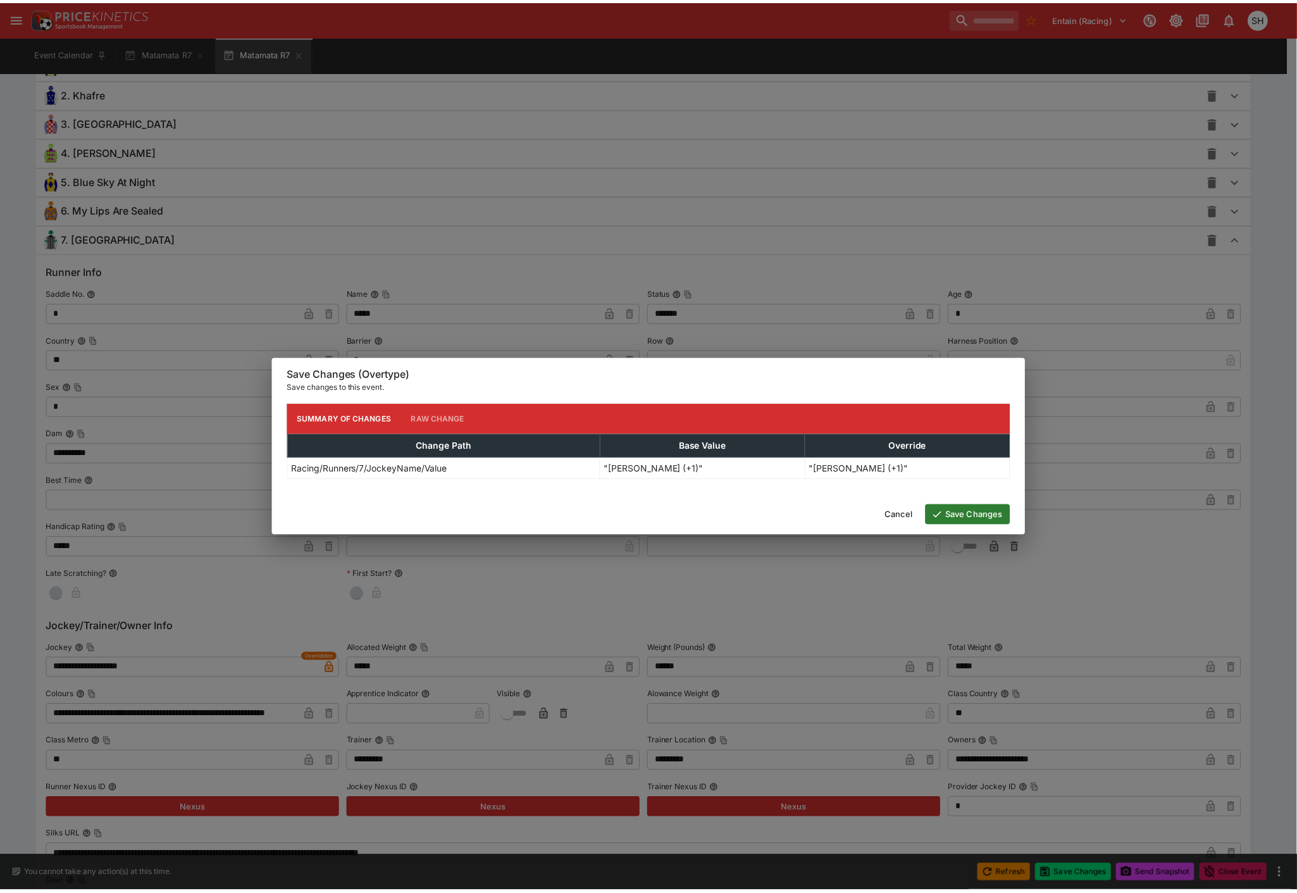
scroll to position [0, 0]
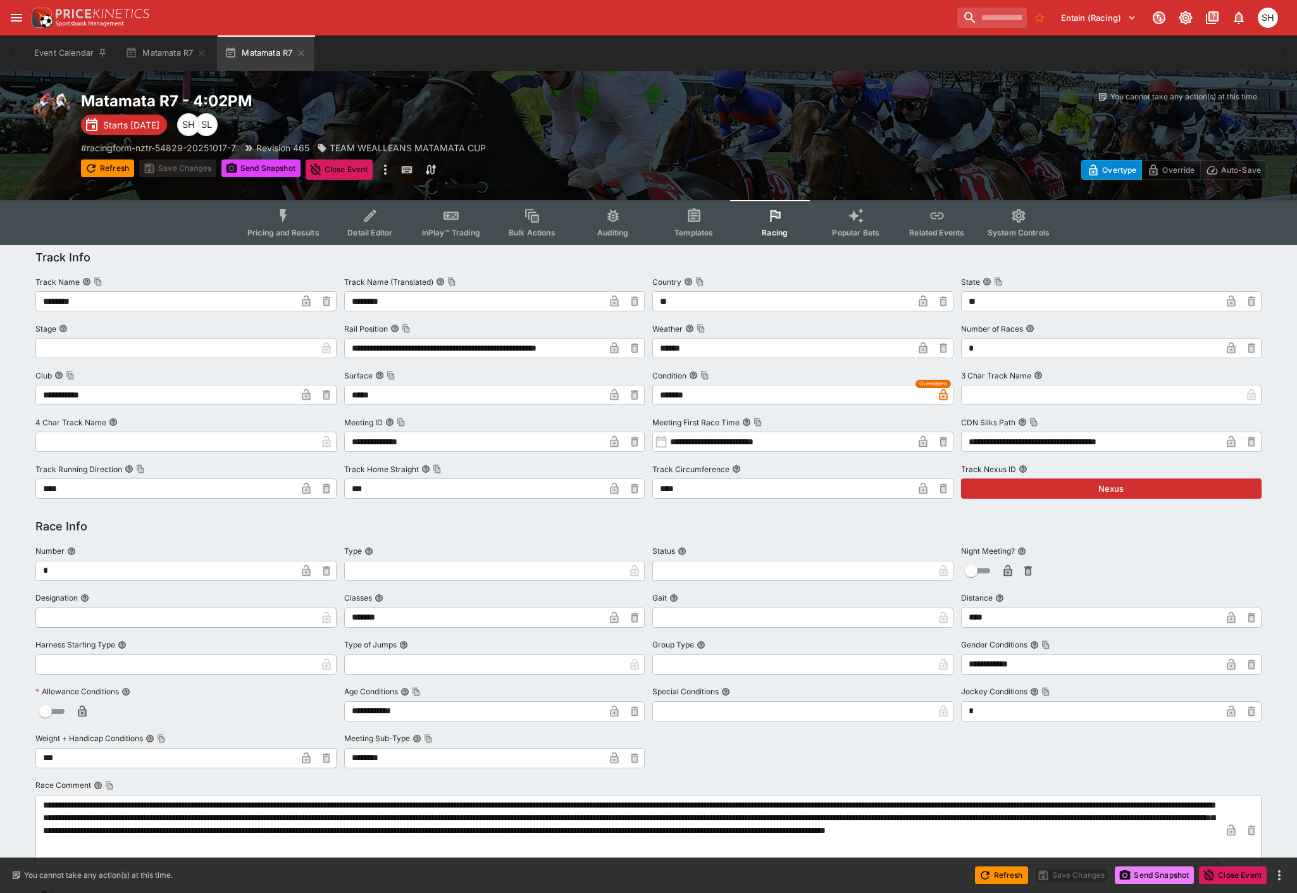
click at [1155, 878] on button "Send Snapshot" at bounding box center [1154, 875] width 79 height 18
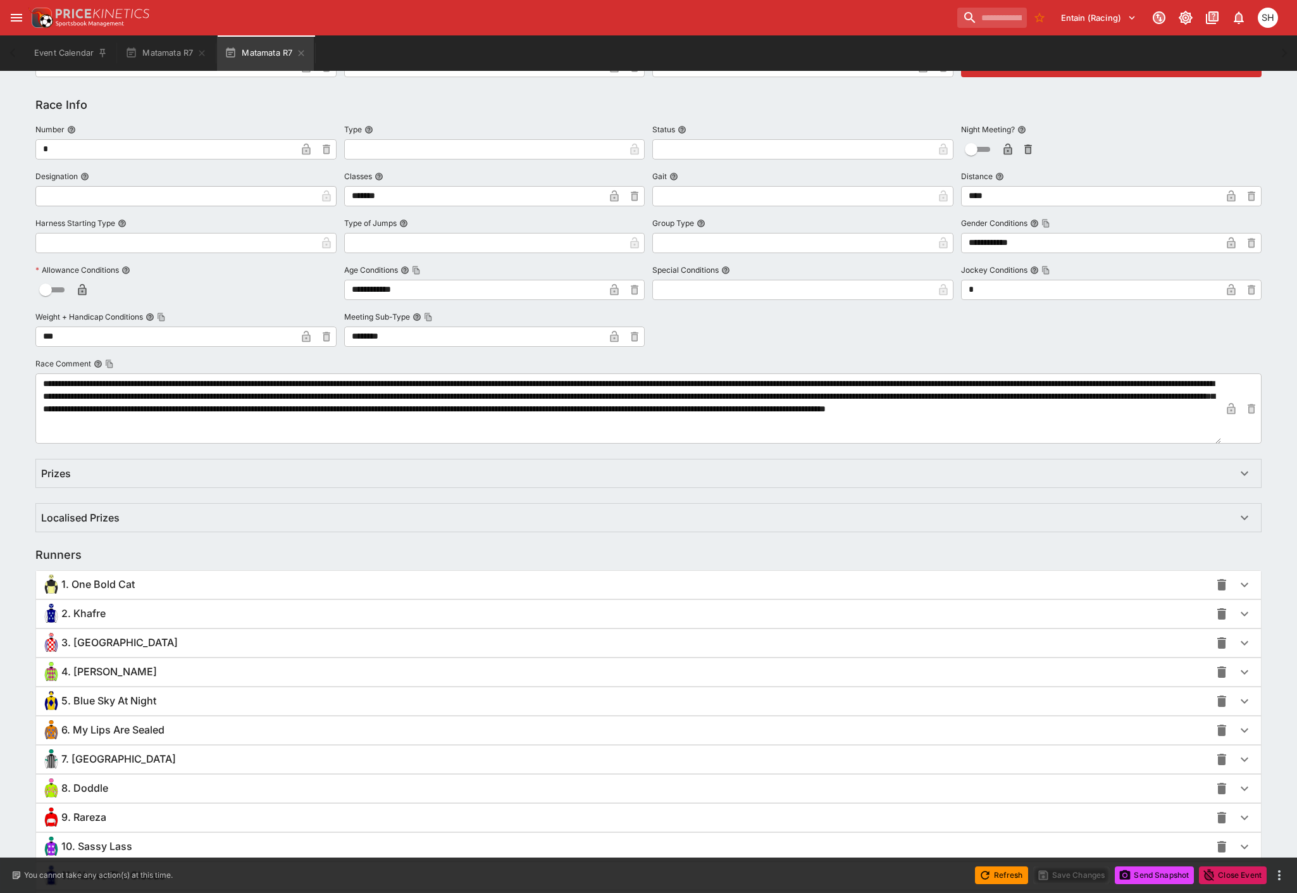
scroll to position [590, 0]
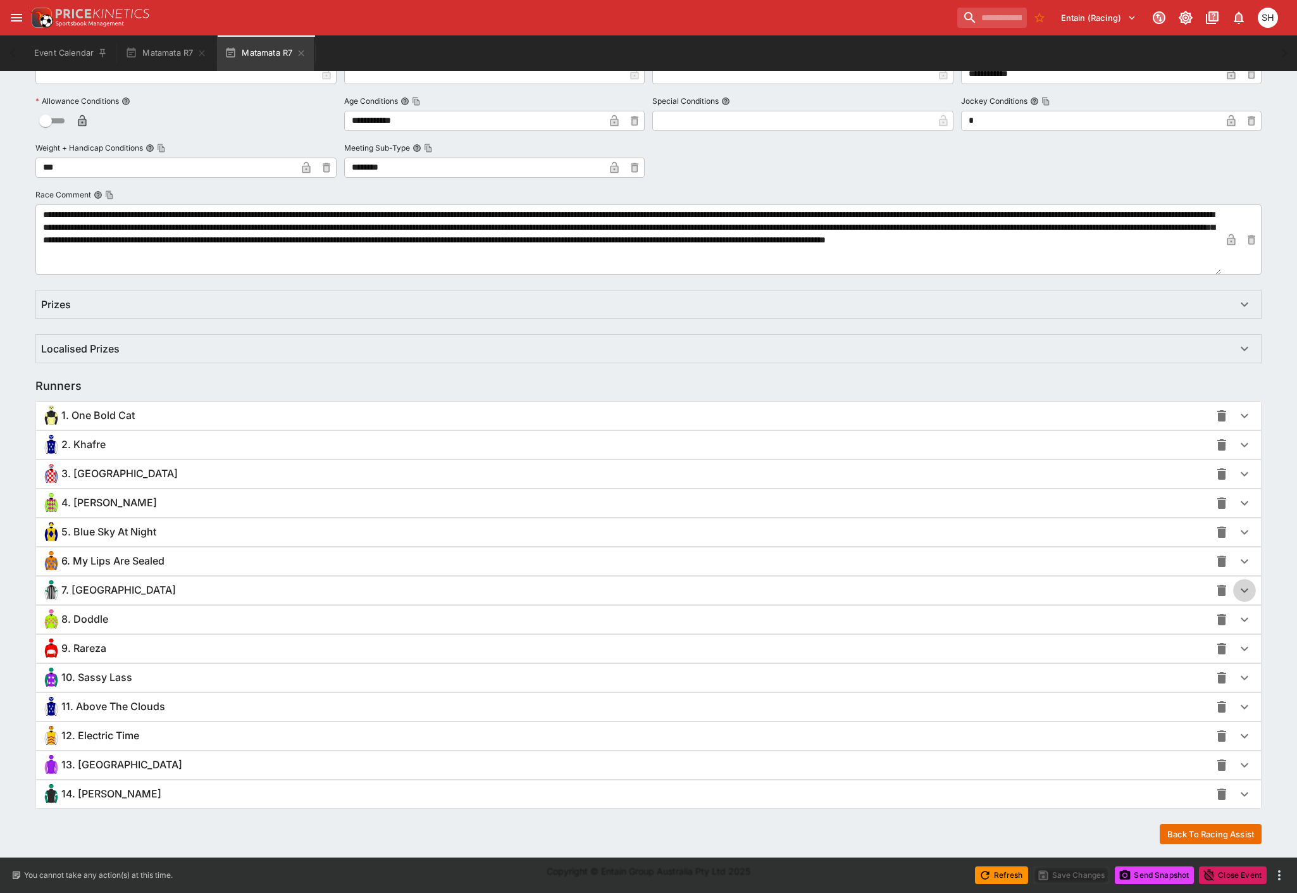
click at [1245, 592] on icon "button" at bounding box center [1244, 590] width 15 height 15
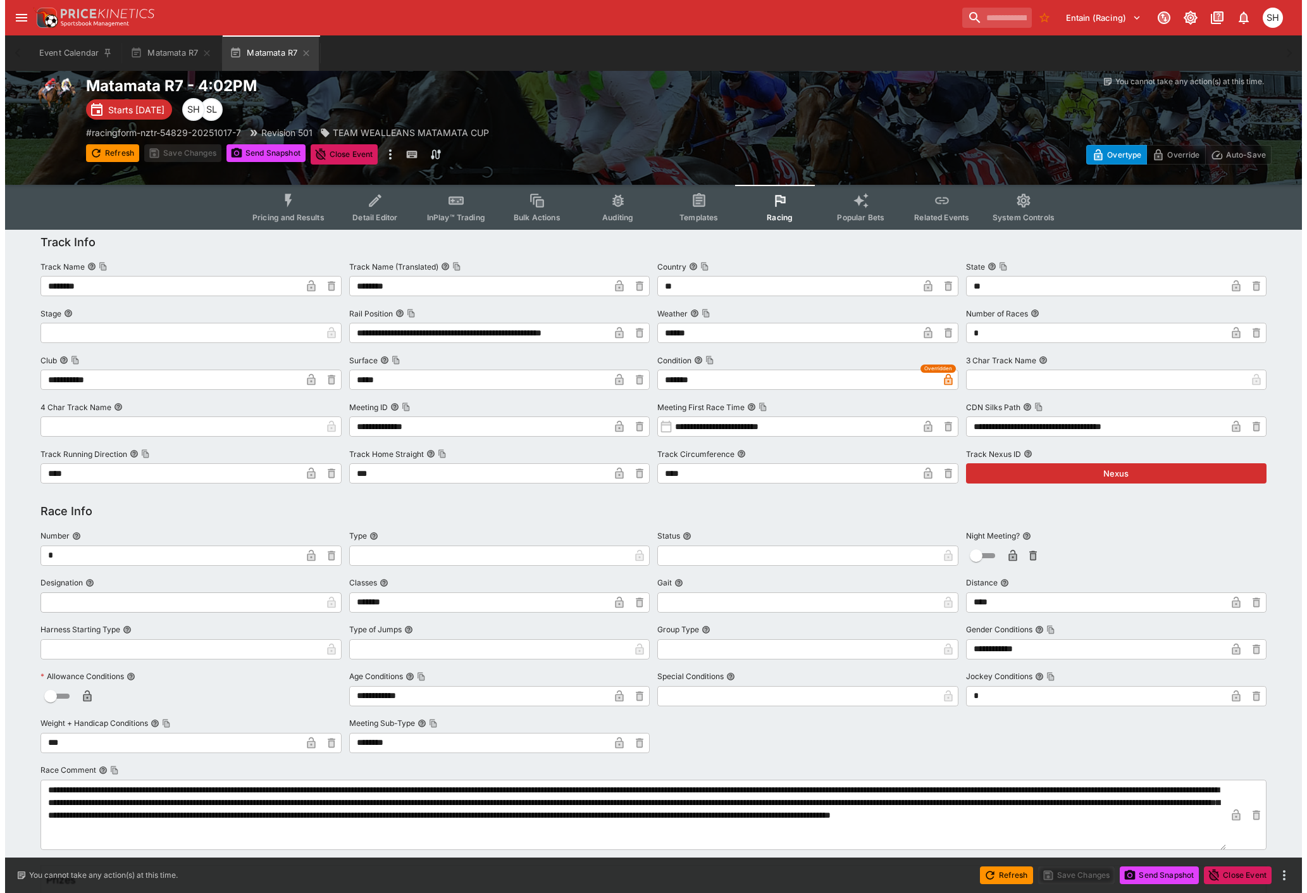
scroll to position [0, 0]
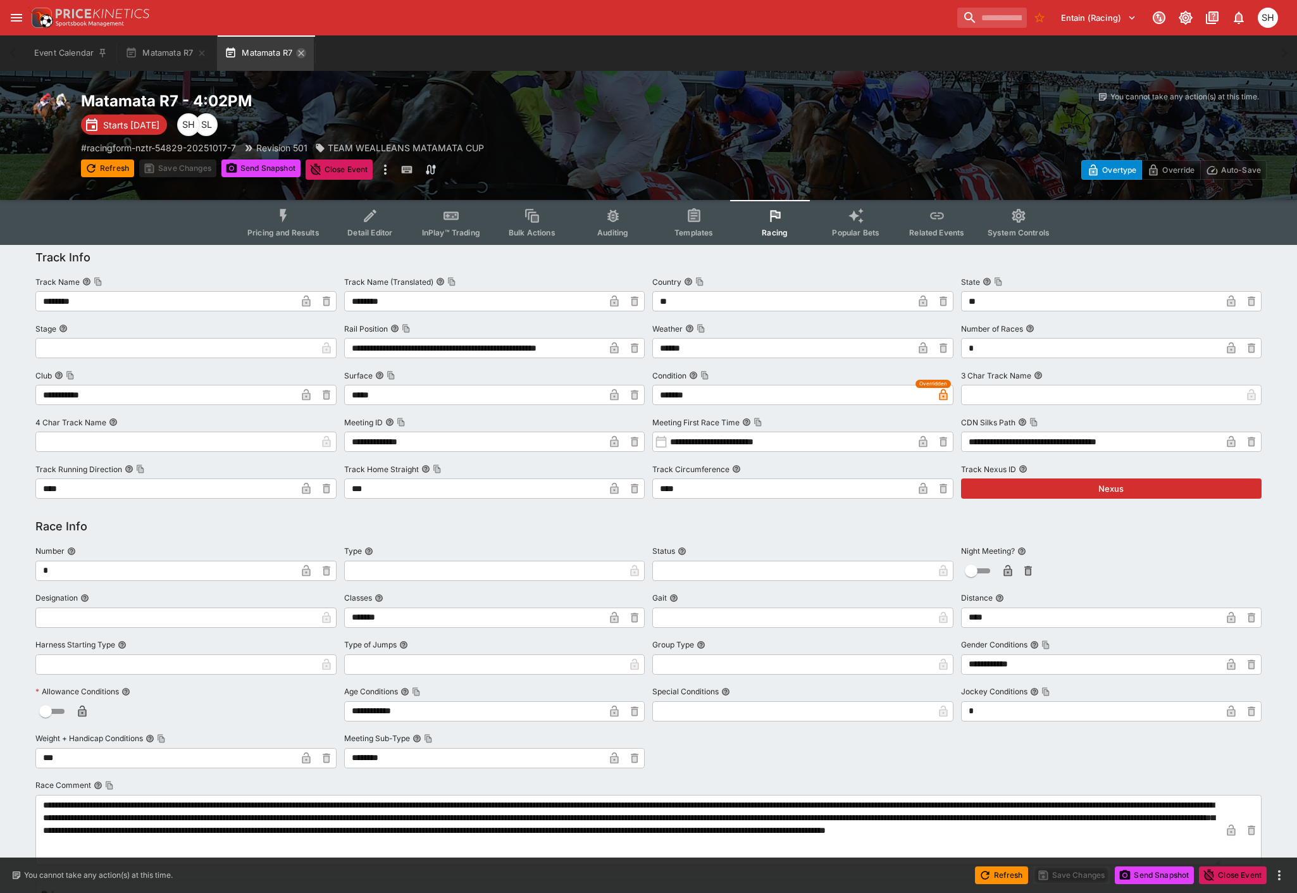
click at [305, 54] on icon "button" at bounding box center [301, 53] width 10 height 10
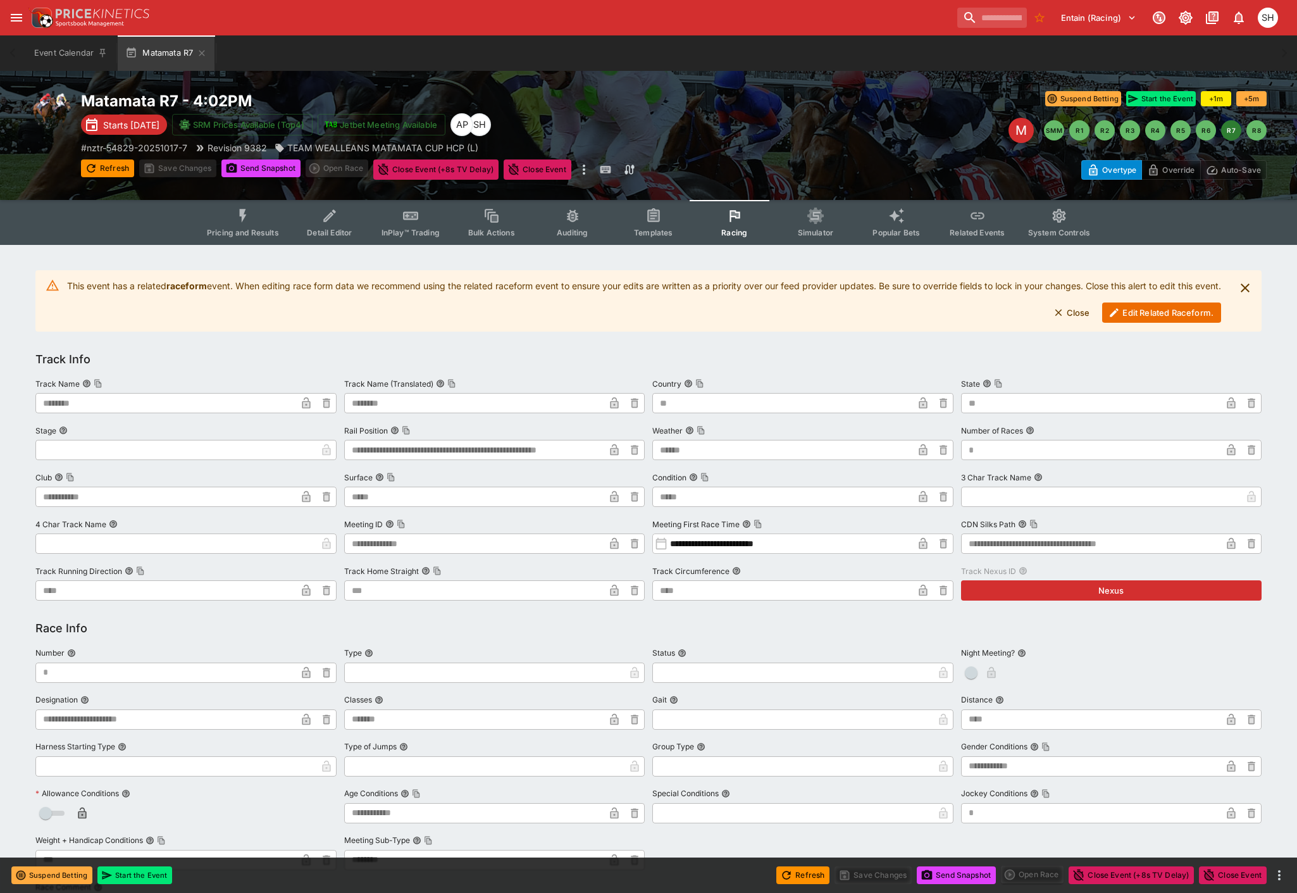
click at [255, 225] on button "Pricing and Results" at bounding box center [243, 222] width 92 height 45
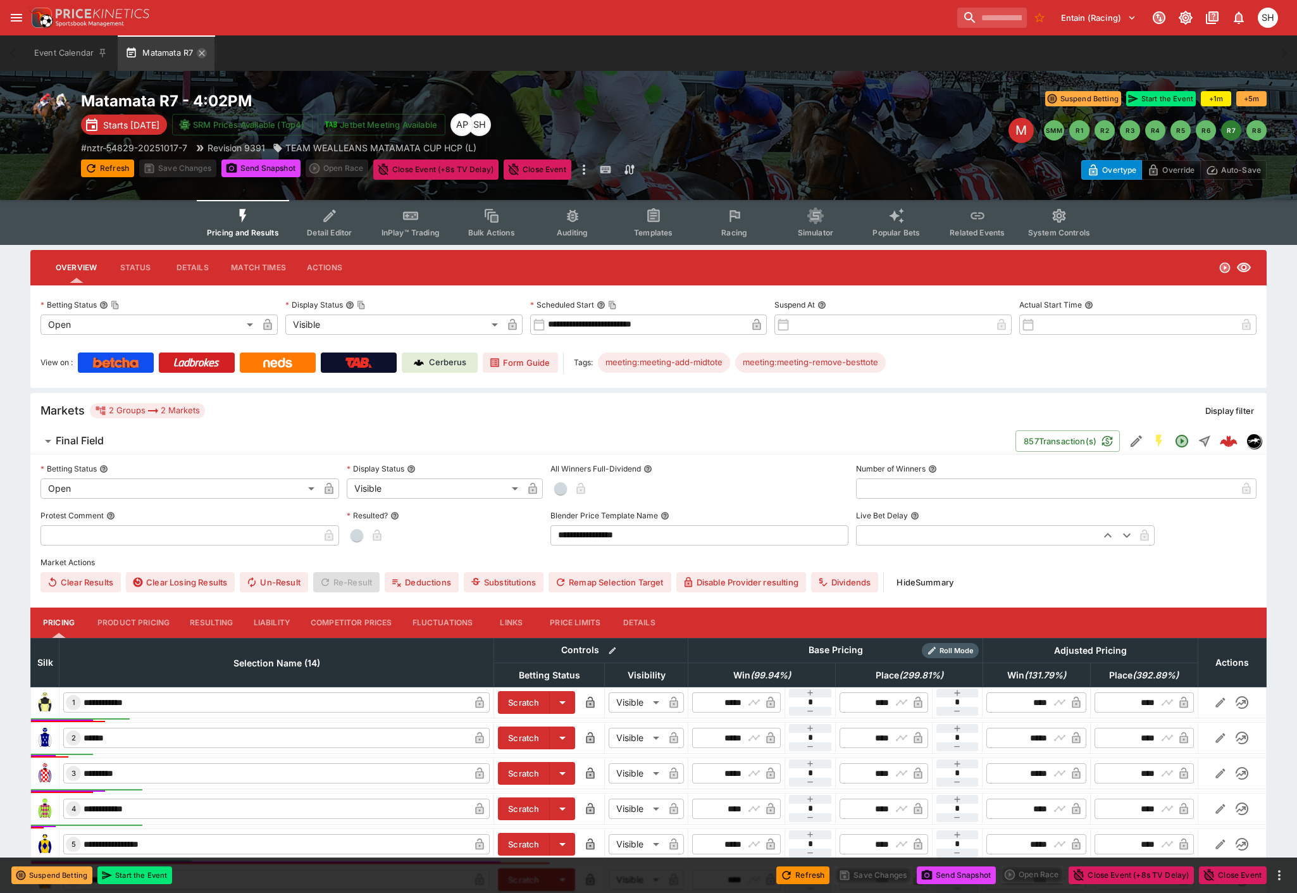
click at [199, 51] on icon "button" at bounding box center [202, 53] width 10 height 10
